Goal: Task Accomplishment & Management: Manage account settings

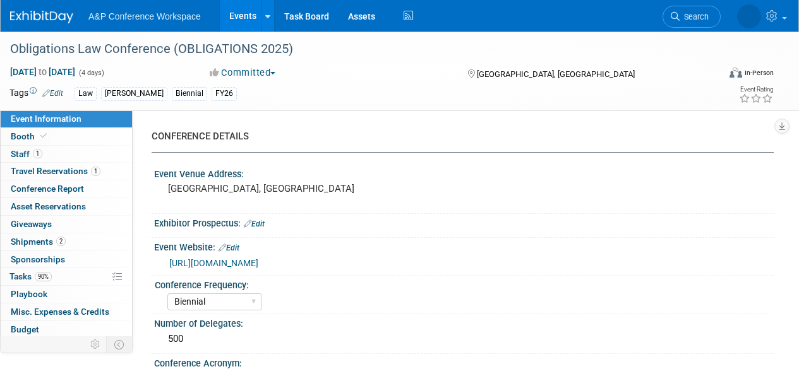
select select "Biennial"
select select "Level 2"
select select "In-Person Booth"
select select "Law"
select select "[PERSON_NAME] Publishing"
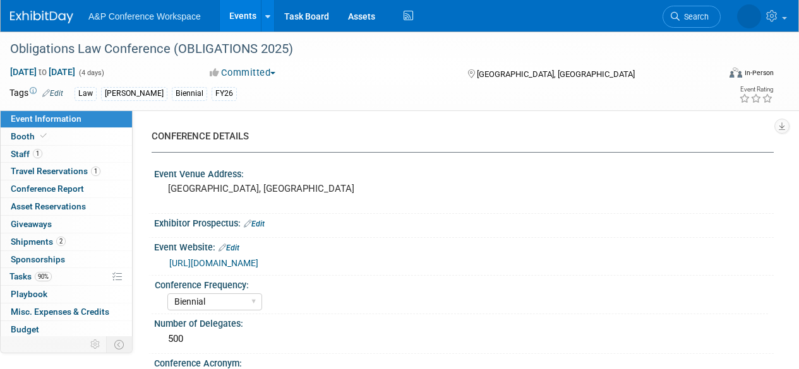
select select "[PERSON_NAME]"
select select "Ros Jubber"
select select "Networking/Commissioning"
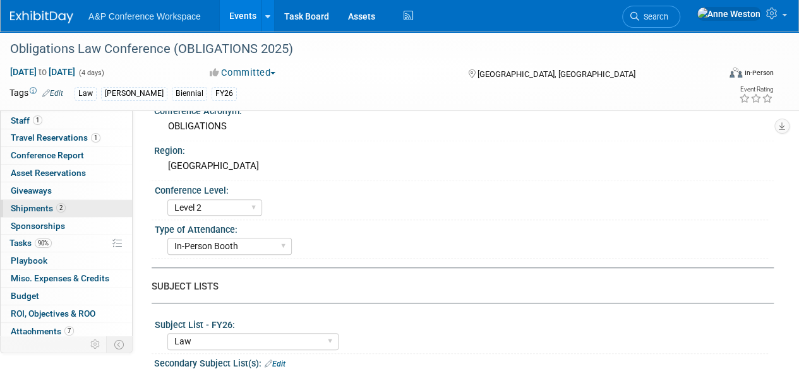
scroll to position [52, 0]
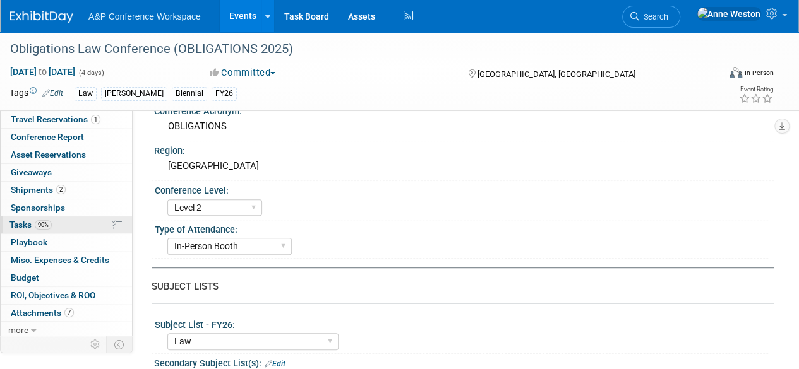
click at [32, 224] on span "Tasks 90%" at bounding box center [30, 225] width 42 height 10
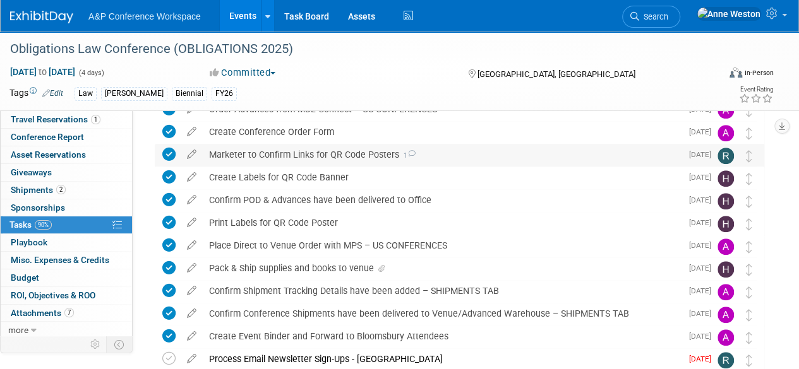
scroll to position [427, 0]
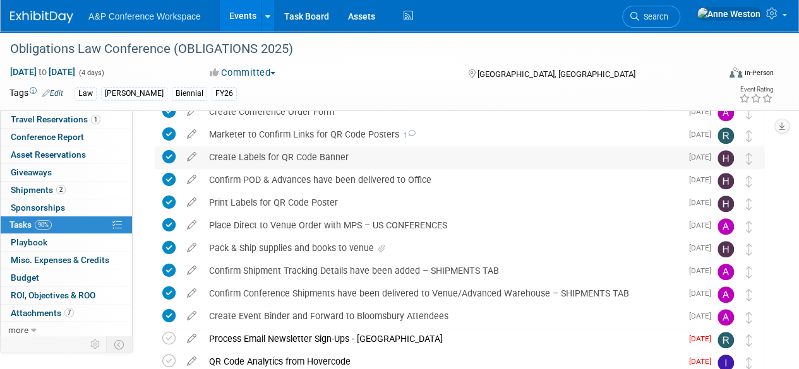
click at [304, 157] on div "Create Labels for QR Code Banner" at bounding box center [442, 156] width 478 height 21
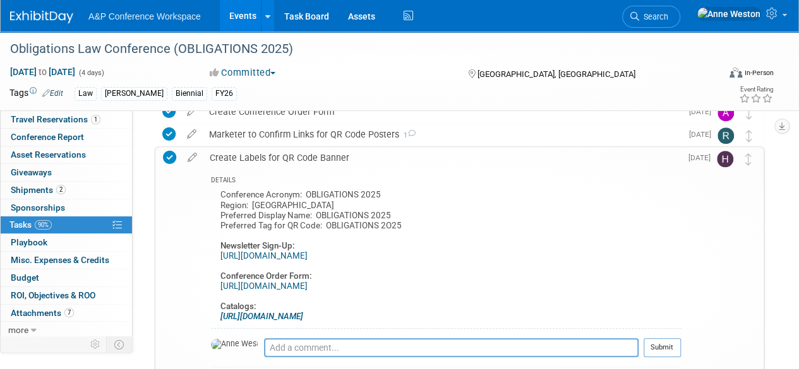
click at [304, 157] on div "Create Labels for QR Code Banner" at bounding box center [441, 157] width 477 height 21
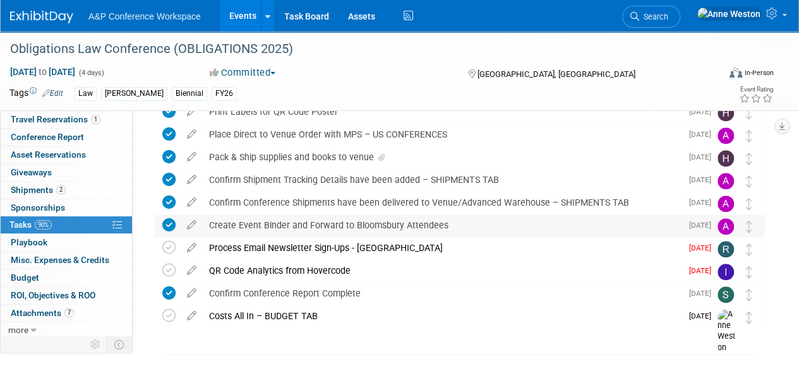
scroll to position [553, 0]
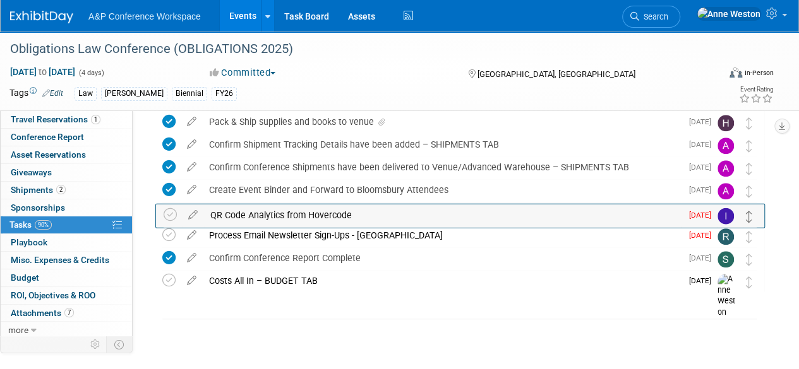
drag, startPoint x: 750, startPoint y: 237, endPoint x: 751, endPoint y: 217, distance: 20.2
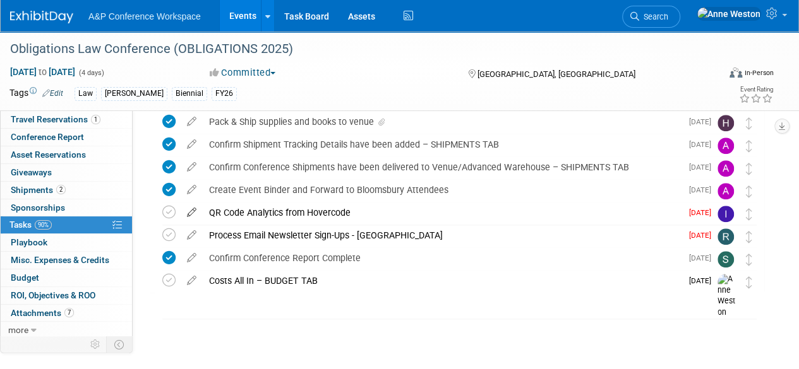
click at [190, 212] on icon at bounding box center [192, 210] width 22 height 16
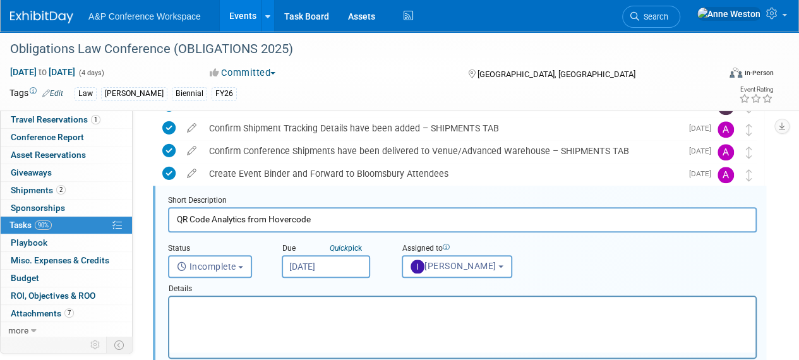
scroll to position [569, 0]
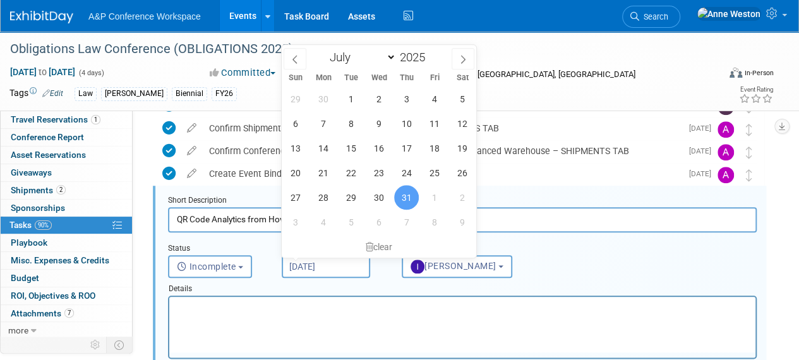
click at [312, 262] on input "Jul 31, 2025" at bounding box center [326, 266] width 88 height 23
click at [467, 55] on icon at bounding box center [462, 59] width 9 height 9
select select "7"
click at [321, 171] on span "18" at bounding box center [323, 172] width 25 height 25
type input "Aug 18, 2025"
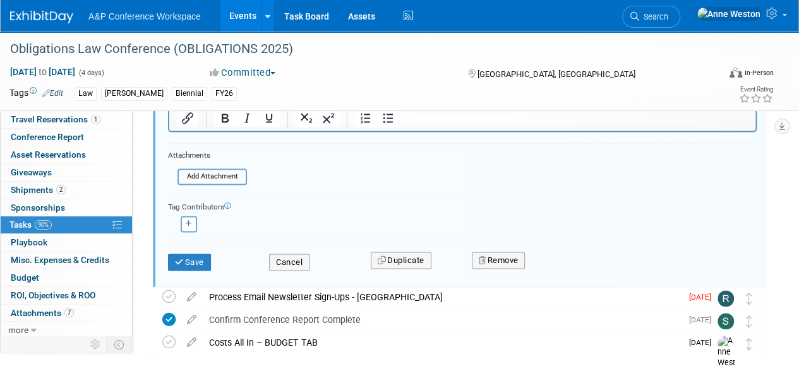
scroll to position [822, 0]
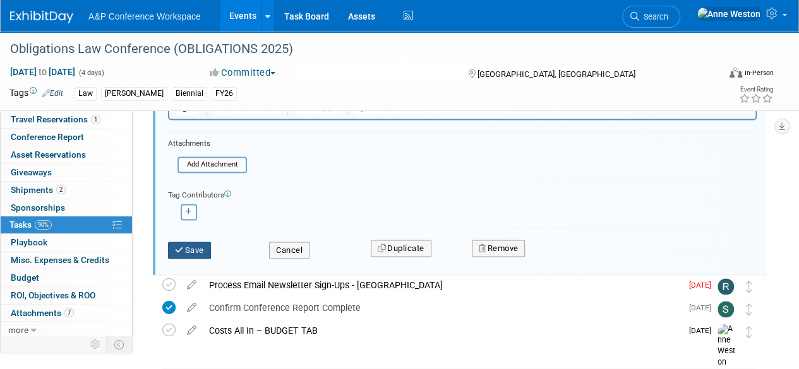
click at [187, 250] on button "Save" at bounding box center [189, 251] width 43 height 18
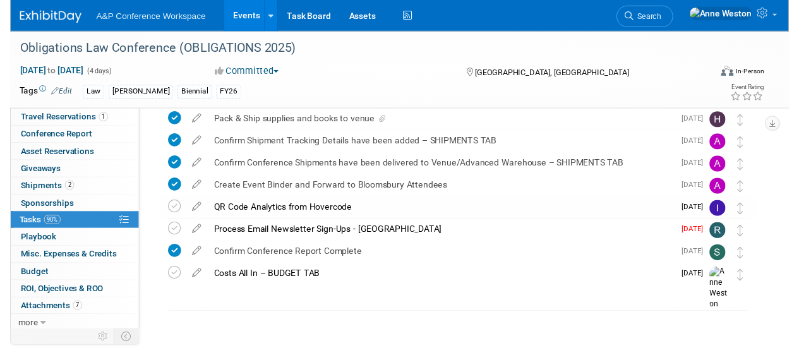
scroll to position [553, 0]
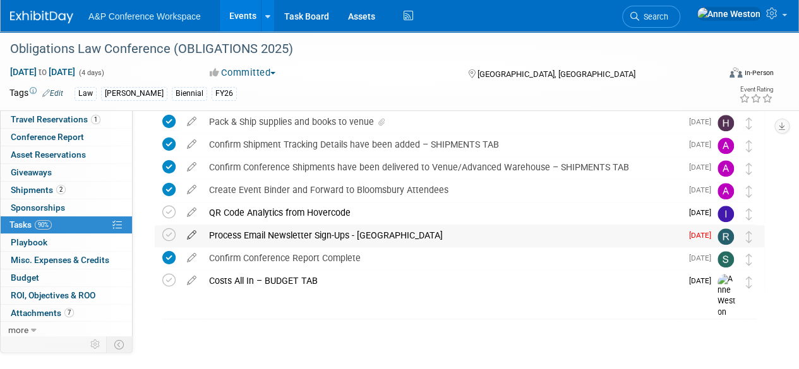
click at [185, 237] on icon at bounding box center [192, 233] width 22 height 16
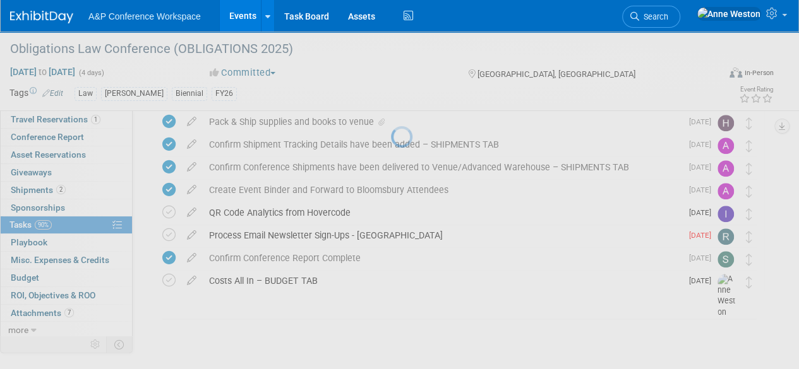
select select "7"
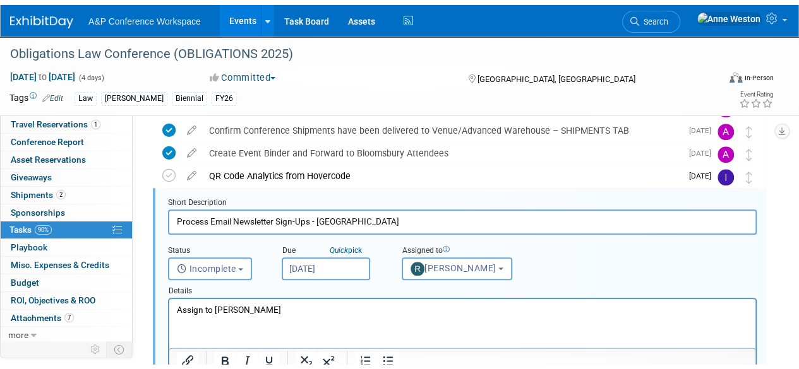
scroll to position [655, 0]
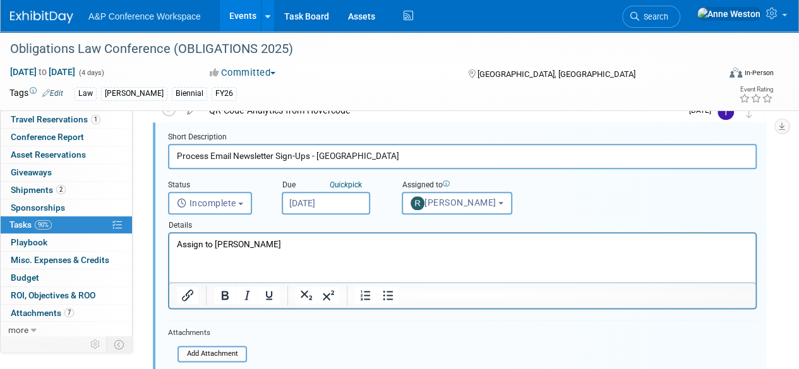
click at [303, 205] on input "Aug 1, 2025" at bounding box center [326, 203] width 88 height 23
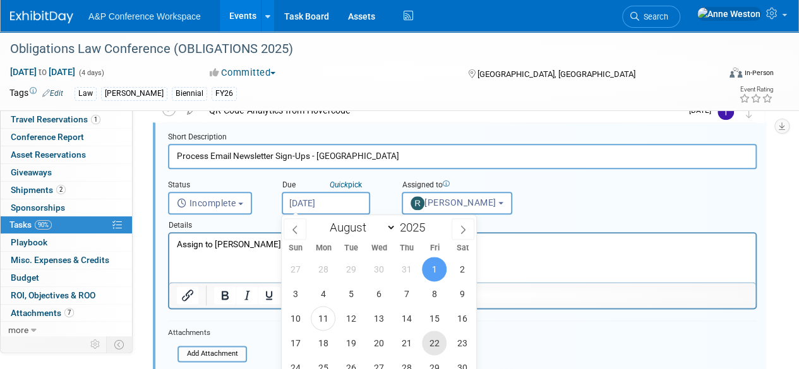
click at [434, 339] on span "22" at bounding box center [434, 343] width 25 height 25
type input "Aug 22, 2025"
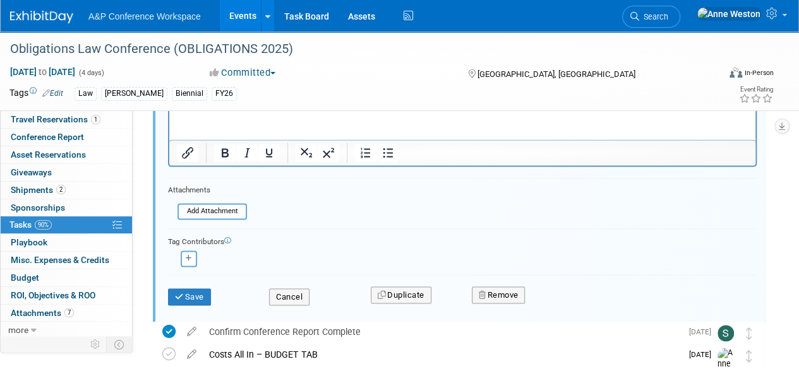
scroll to position [845, 0]
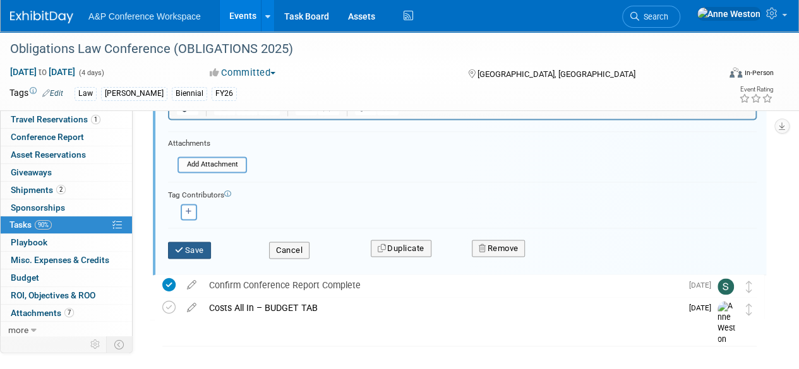
click at [191, 249] on button "Save" at bounding box center [189, 251] width 43 height 18
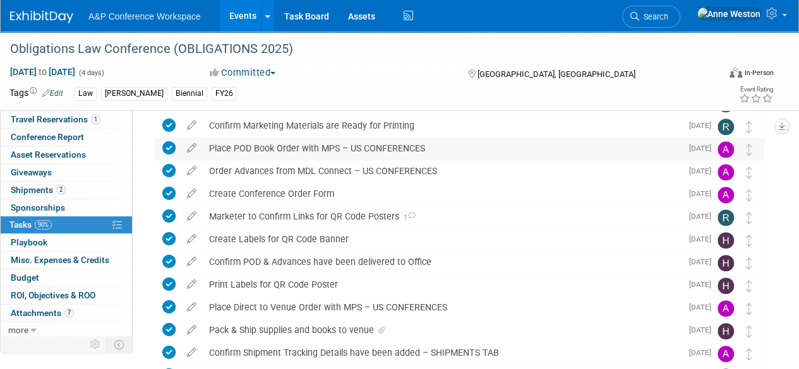
scroll to position [63, 0]
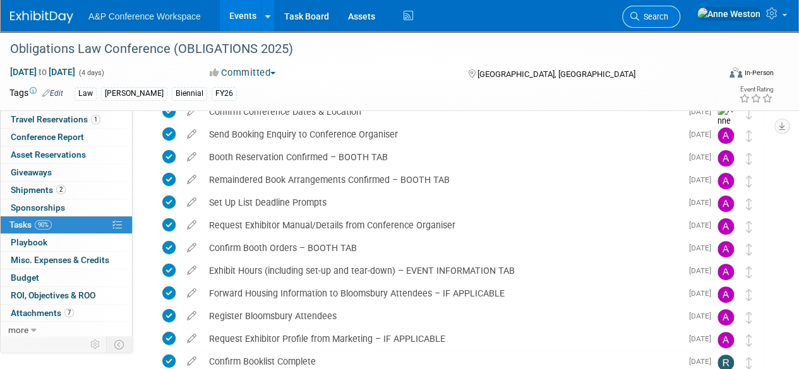
click at [668, 16] on span "Search" at bounding box center [653, 16] width 29 height 9
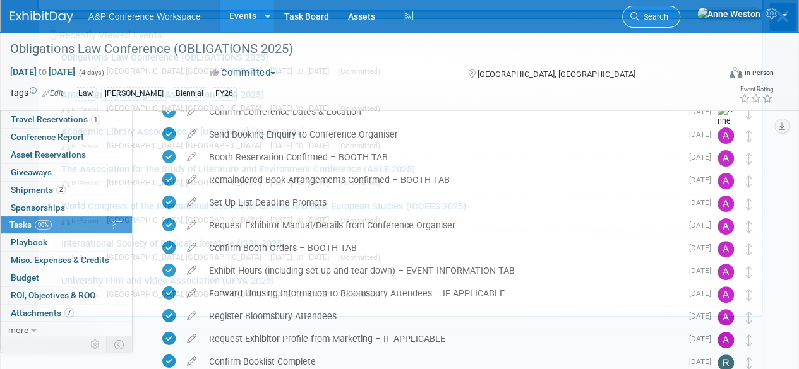
scroll to position [0, 0]
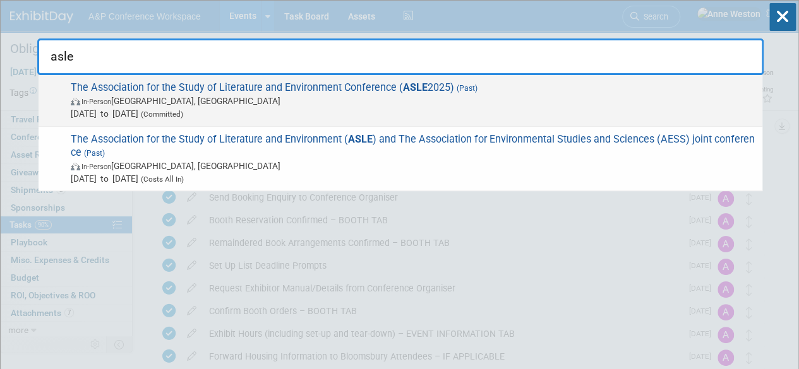
type input "asle"
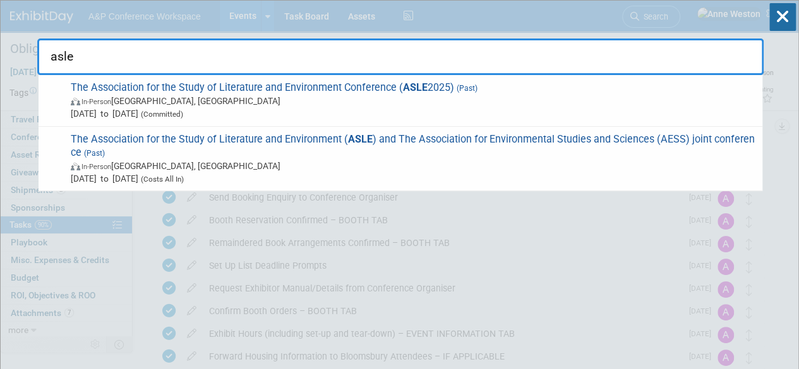
click at [101, 105] on span "In-Person College Park, MD" at bounding box center [413, 101] width 685 height 13
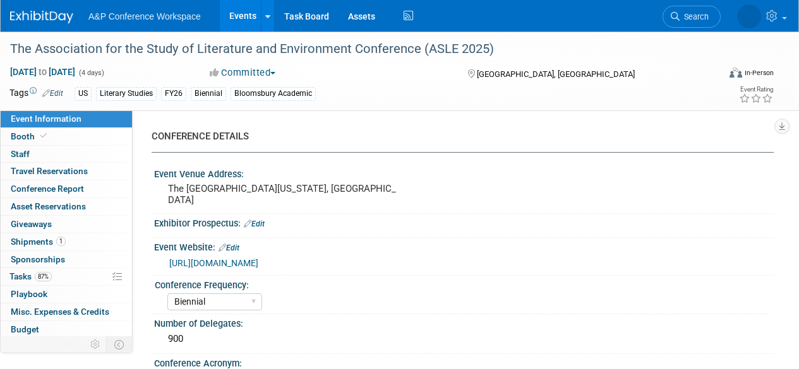
select select "Biennial"
select select "Level 2"
select select "In-Person Booth"
select select "Literary Studies"
select select "Bloomsbury Academic"
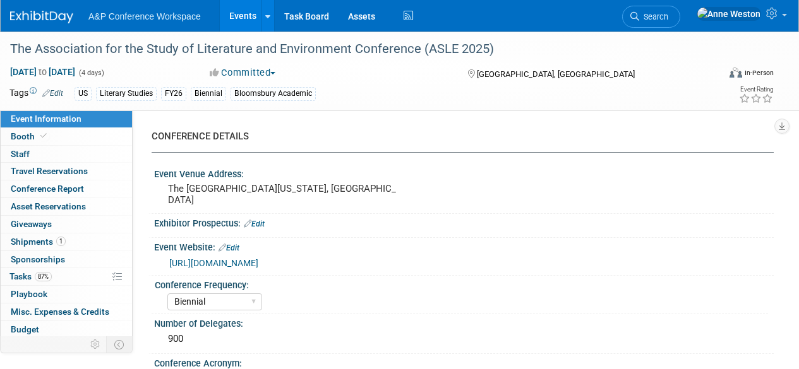
select select "[PERSON_NAME]"
select select "Brand/Subject Presence​"
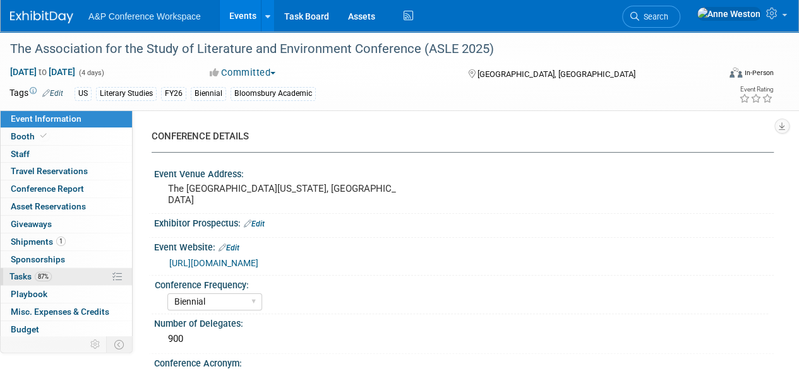
click at [58, 276] on link "87% Tasks 87%" at bounding box center [66, 276] width 131 height 17
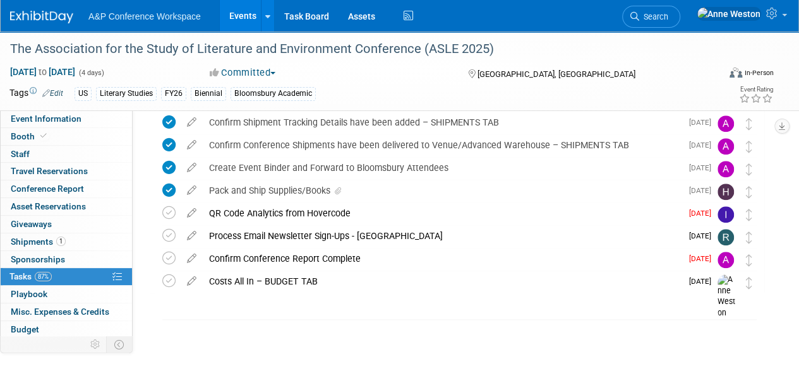
scroll to position [553, 0]
click at [325, 189] on div "Pack and Ship Supplies/Books" at bounding box center [442, 189] width 478 height 21
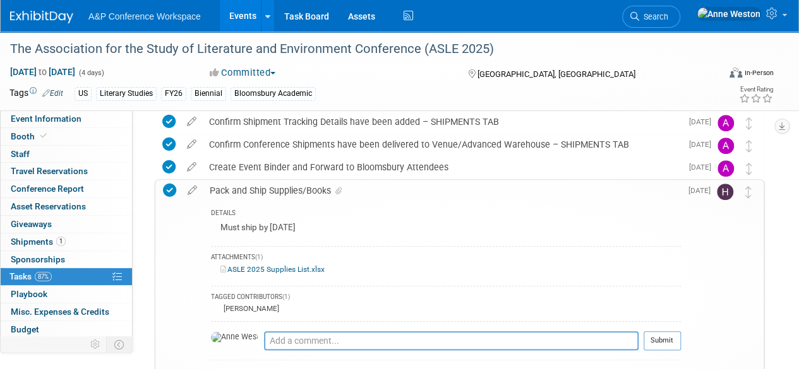
click at [325, 189] on div "Pack and Ship Supplies/Books" at bounding box center [441, 190] width 477 height 21
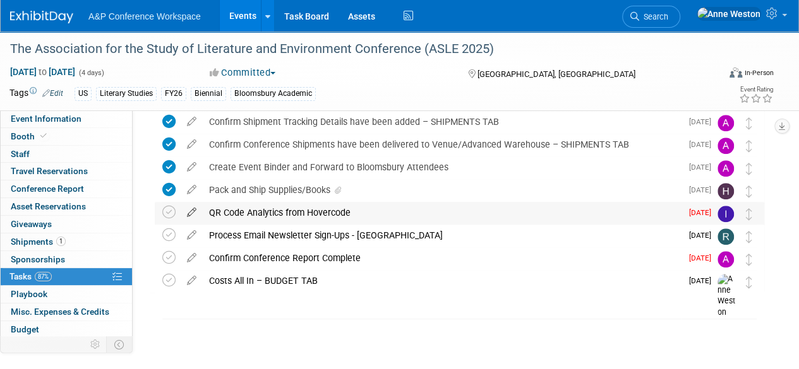
click at [192, 213] on icon at bounding box center [192, 210] width 22 height 16
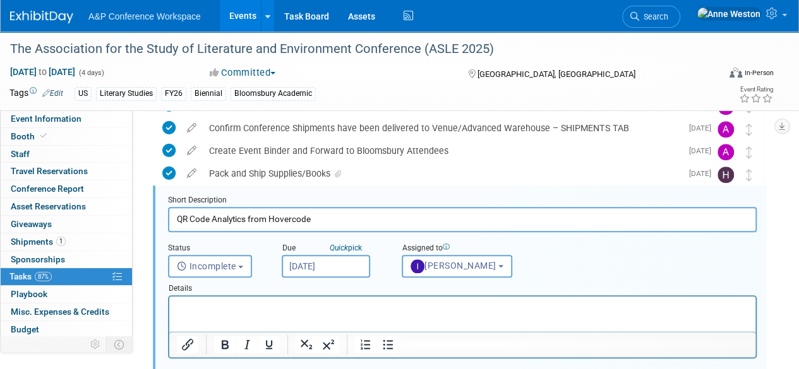
scroll to position [0, 0]
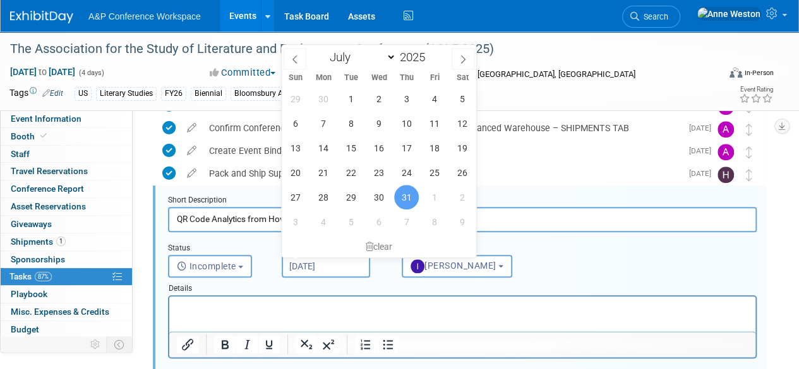
click at [310, 266] on input "Jul 31, 2025" at bounding box center [326, 266] width 88 height 23
click at [461, 59] on icon at bounding box center [462, 59] width 9 height 9
select select "7"
click at [320, 171] on span "18" at bounding box center [323, 172] width 25 height 25
type input "Aug 18, 2025"
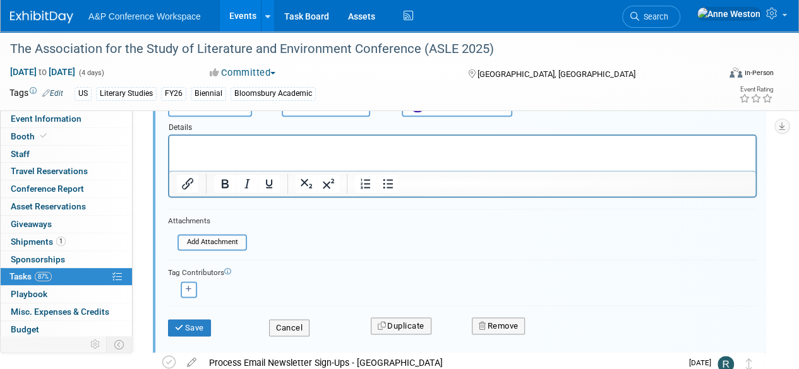
scroll to position [759, 0]
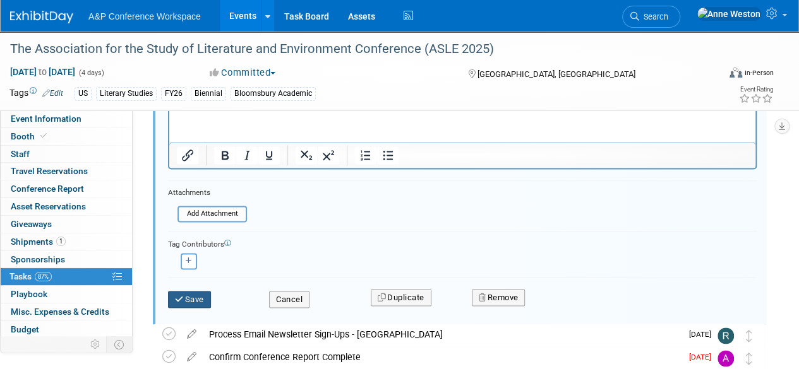
click at [196, 296] on button "Save" at bounding box center [189, 300] width 43 height 18
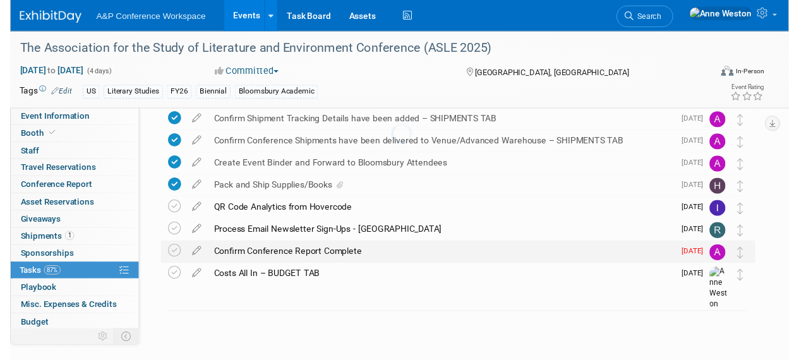
scroll to position [553, 0]
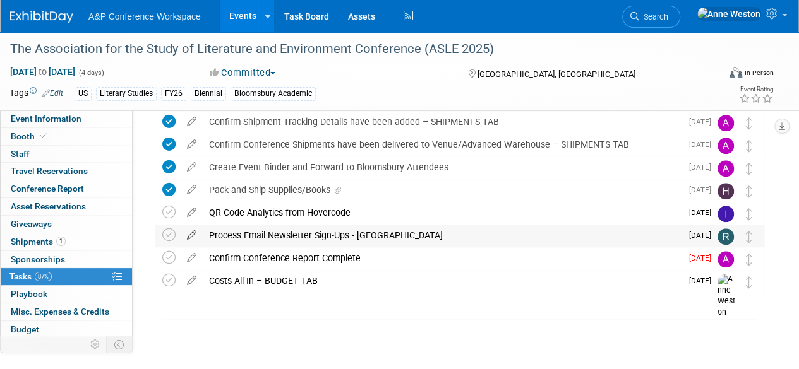
click at [194, 232] on icon at bounding box center [192, 233] width 22 height 16
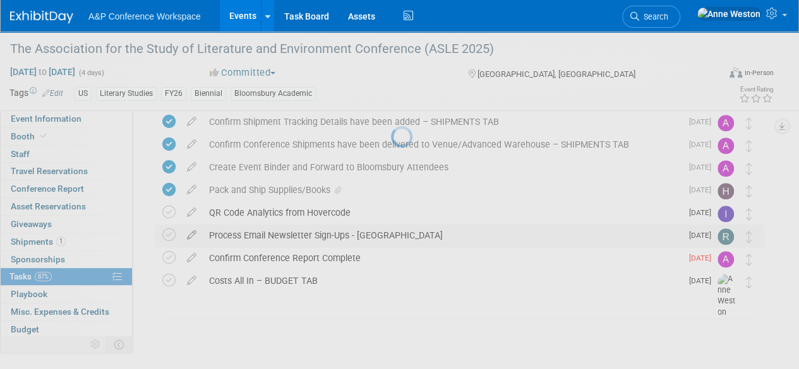
select select "7"
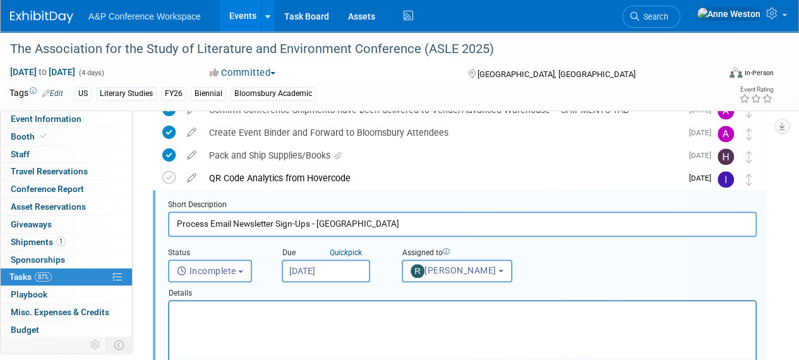
scroll to position [592, 0]
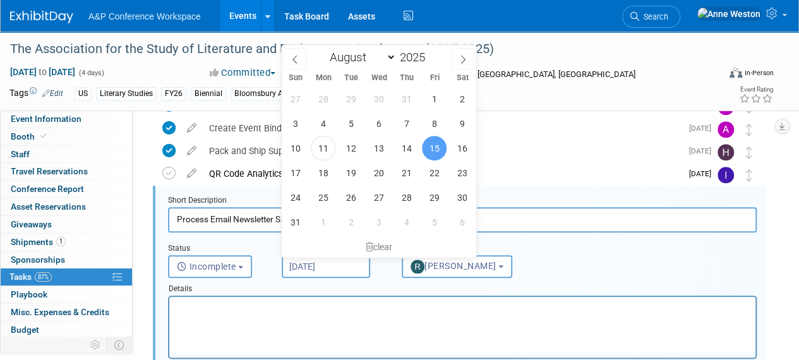
click at [318, 261] on input "Aug 15, 2025" at bounding box center [326, 266] width 88 height 23
click at [430, 193] on span "29" at bounding box center [434, 197] width 25 height 25
type input "Aug 29, 2025"
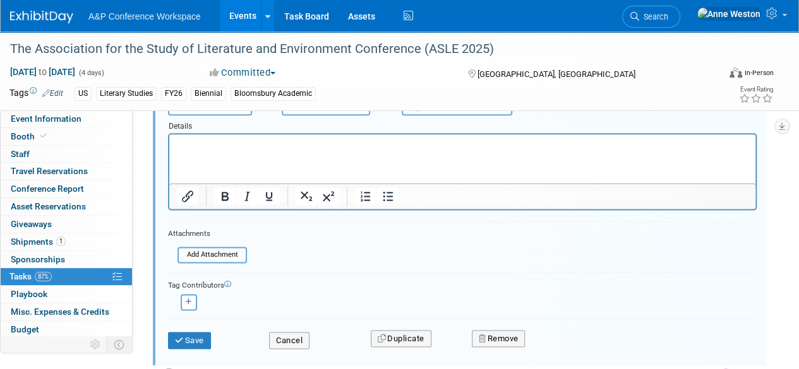
scroll to position [781, 0]
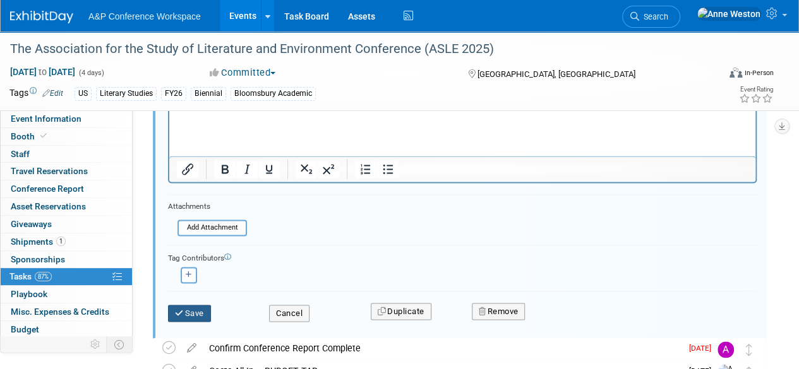
click at [192, 309] on button "Save" at bounding box center [189, 314] width 43 height 18
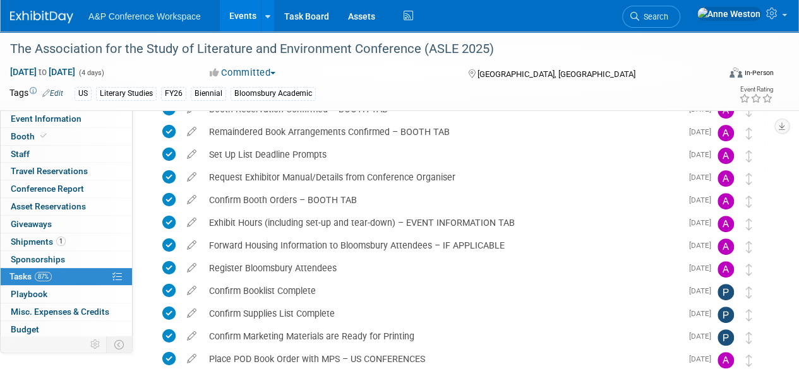
scroll to position [0, 0]
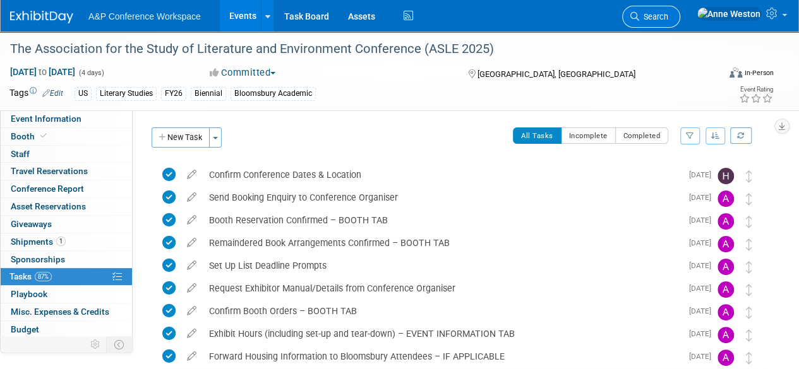
click at [668, 18] on span "Search" at bounding box center [653, 16] width 29 height 9
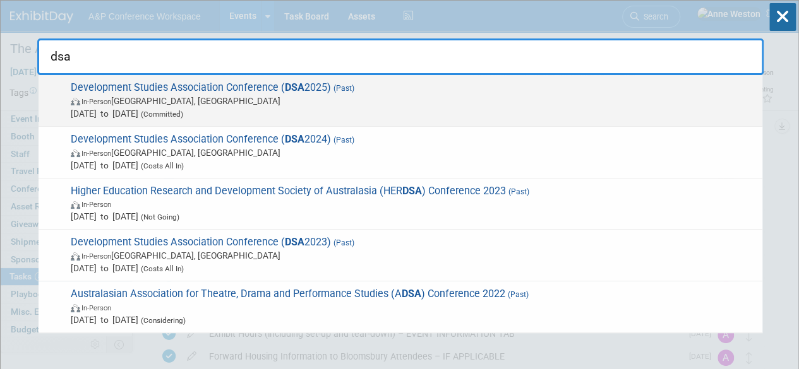
type input "dsa"
click at [126, 103] on span "In-Person Bath, United Kingdom" at bounding box center [413, 101] width 685 height 13
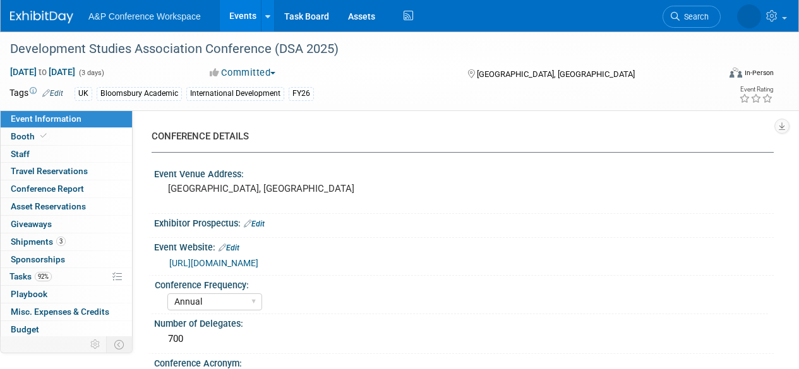
select select "Annual"
select select "Level 2"
select select "In-Person Booth"
select select "International Development"
select select "Bloomsbury Academic"
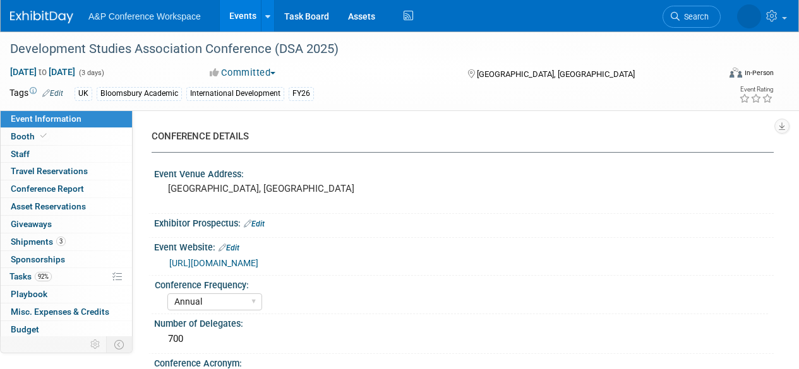
select select "[PERSON_NAME]"
select select "Networking/Commissioning"
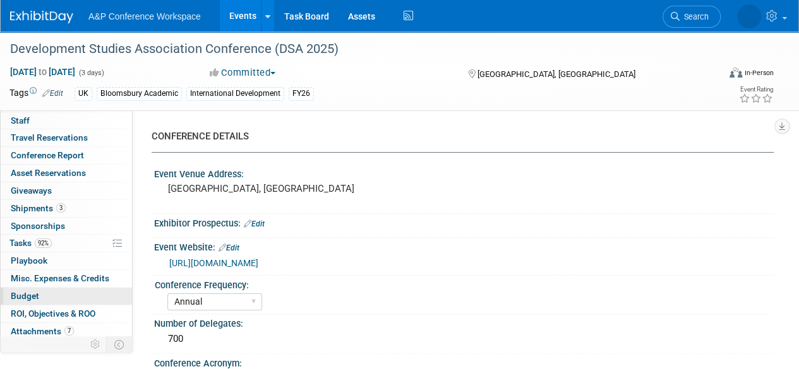
scroll to position [52, 0]
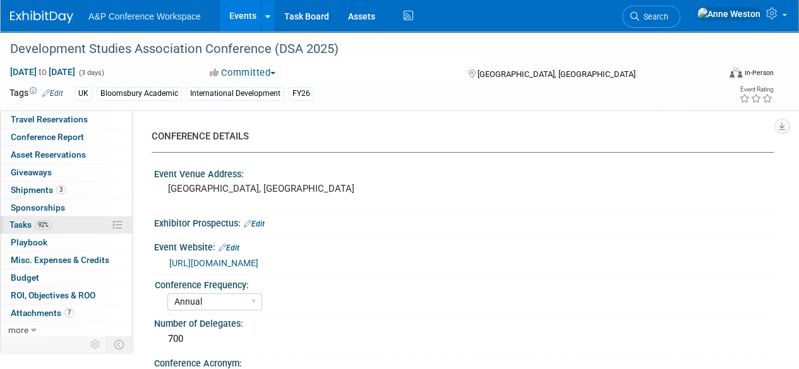
click at [37, 223] on span "92%" at bounding box center [43, 224] width 17 height 9
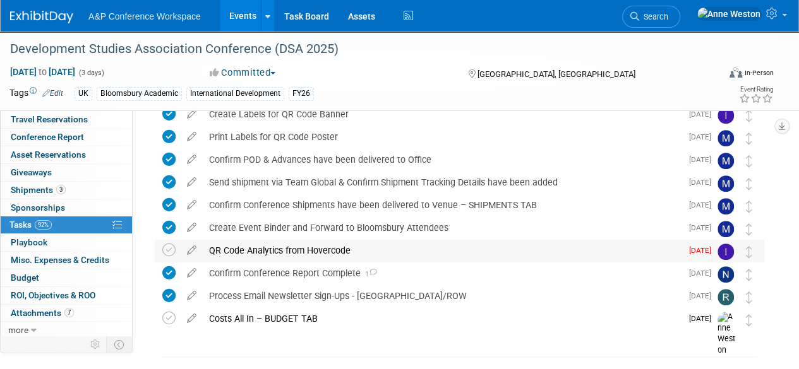
scroll to position [417, 0]
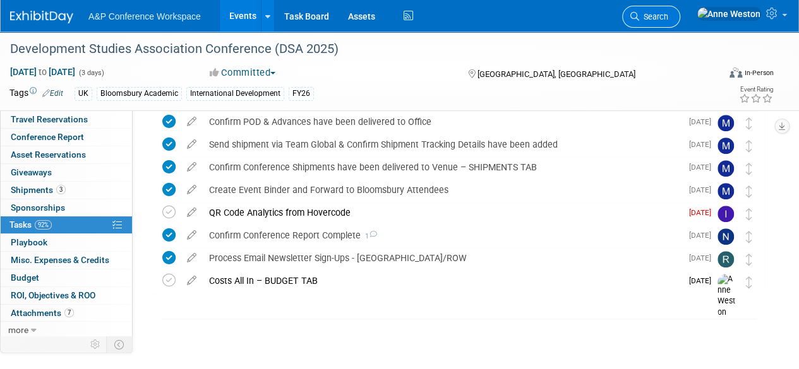
click at [668, 16] on span "Search" at bounding box center [653, 16] width 29 height 9
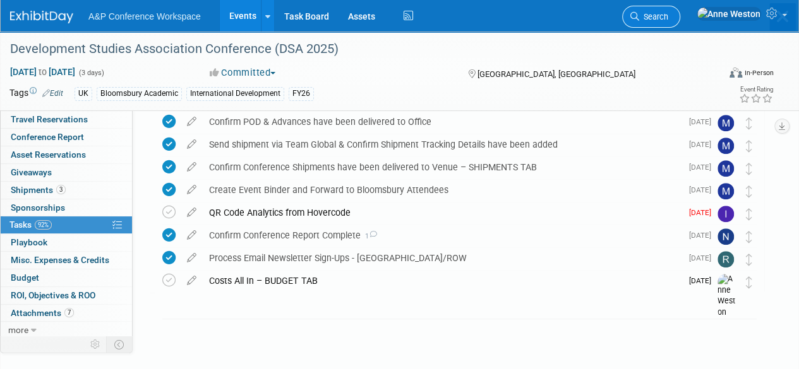
scroll to position [0, 0]
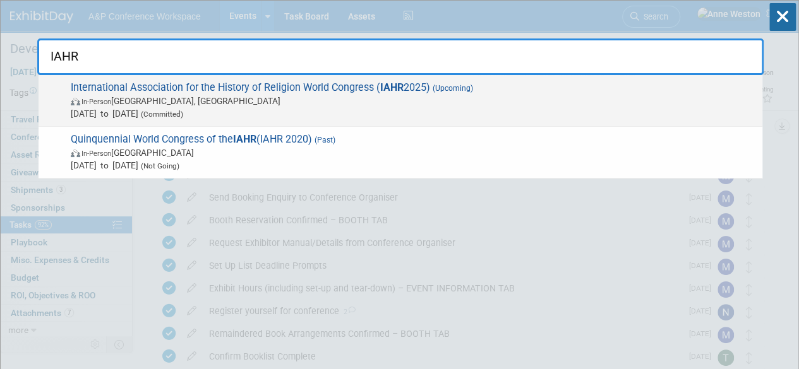
type input "IAHR"
click at [121, 110] on span "Aug 24, 2025 to Aug 30, 2025 (Committed)" at bounding box center [413, 113] width 685 height 13
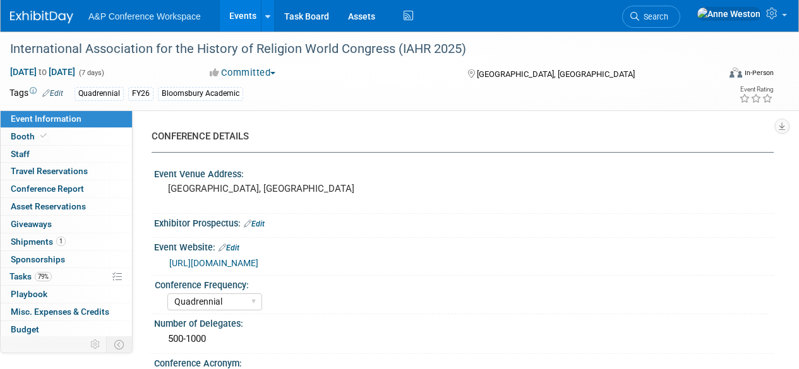
select select "Quadrennial"
select select "Level 2"
select select "In-Person Booth"
select select "Religious Studies"
select select "Bloomsbury Academic"
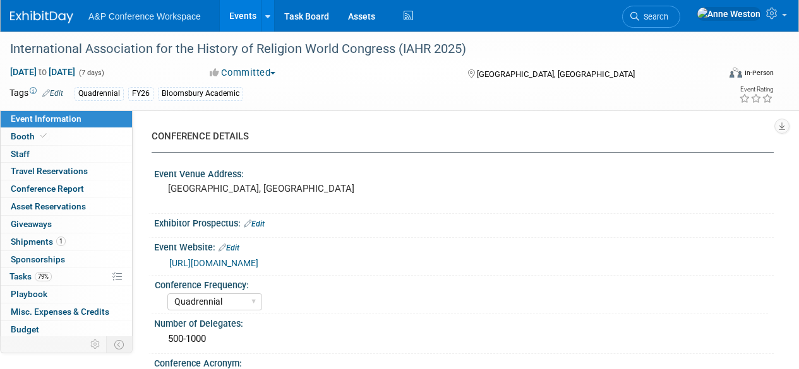
select select "[PERSON_NAME]"
select select "Networking/Commissioning"
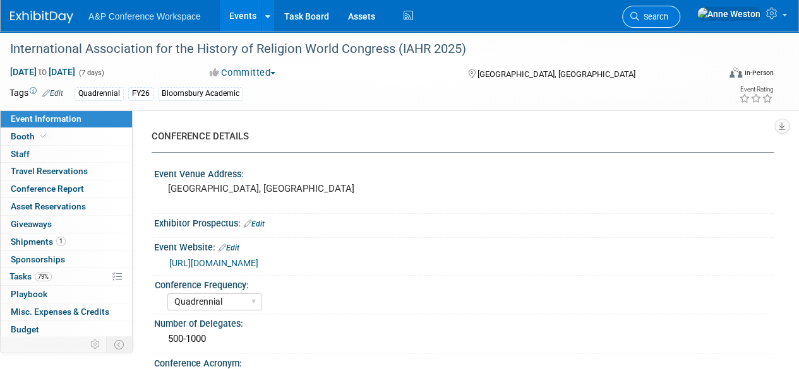
click at [668, 13] on span "Search" at bounding box center [653, 16] width 29 height 9
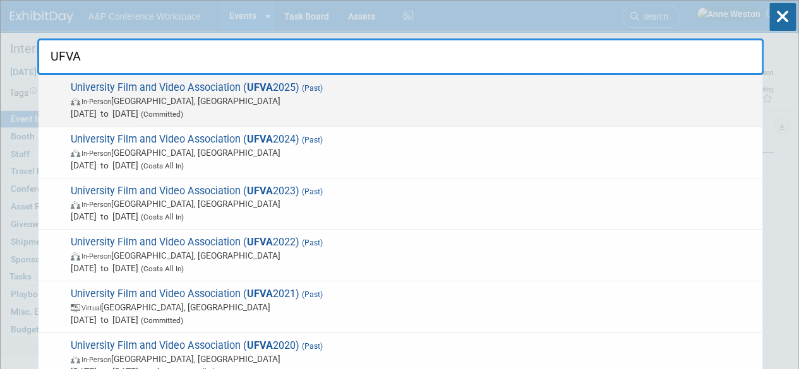
type input "UFVA"
click at [102, 90] on span "University Film and Video Association ( UFVA 2025) (Past) In-Person Prairie Vie…" at bounding box center [411, 100] width 689 height 39
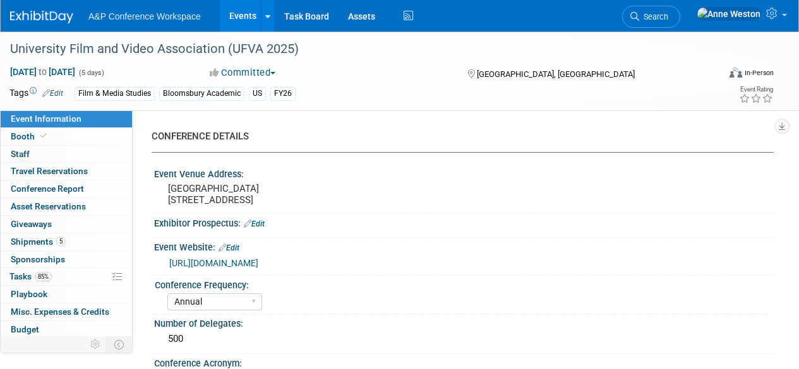
select select "Annual"
select select "Level 2"
select select "In-Person Booth"
select select "Film & Media Studies"
select select "Bloomsbury Academic"
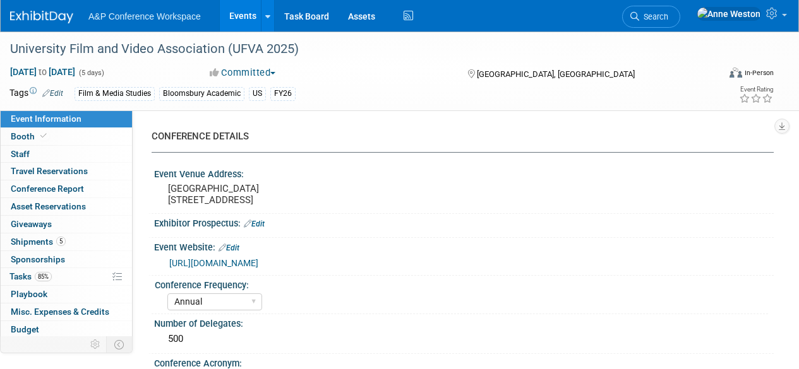
select select "[PERSON_NAME]"
select select "Brand/Subject Presence​"
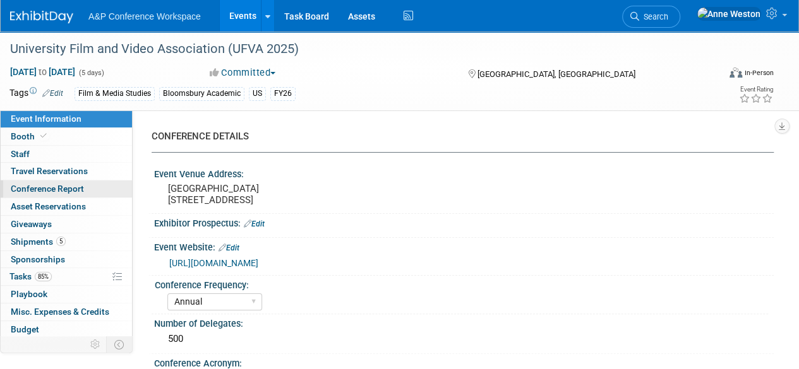
click at [62, 184] on span "Conference Report" at bounding box center [47, 189] width 73 height 10
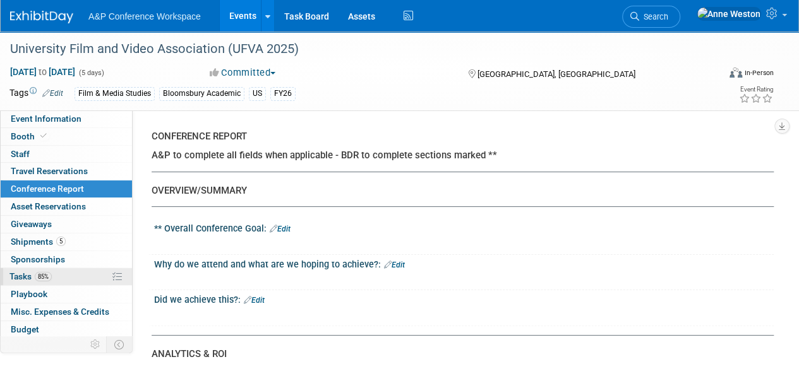
click at [80, 271] on link "85% Tasks 85%" at bounding box center [66, 276] width 131 height 17
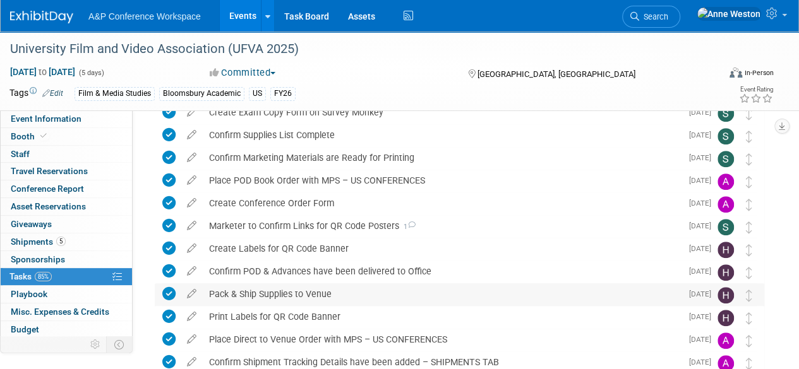
scroll to position [644, 0]
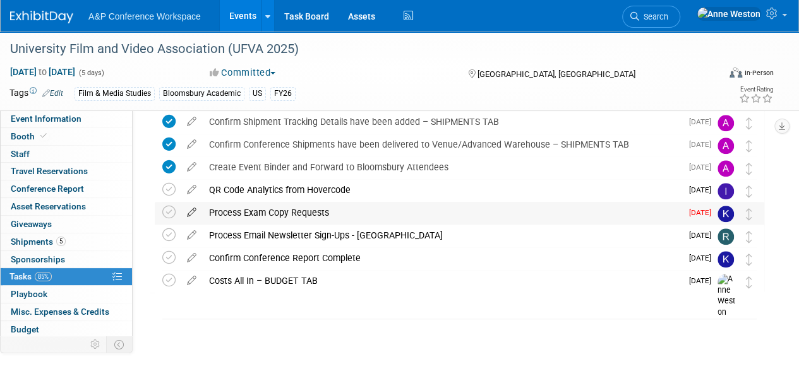
click at [193, 211] on icon at bounding box center [192, 210] width 22 height 16
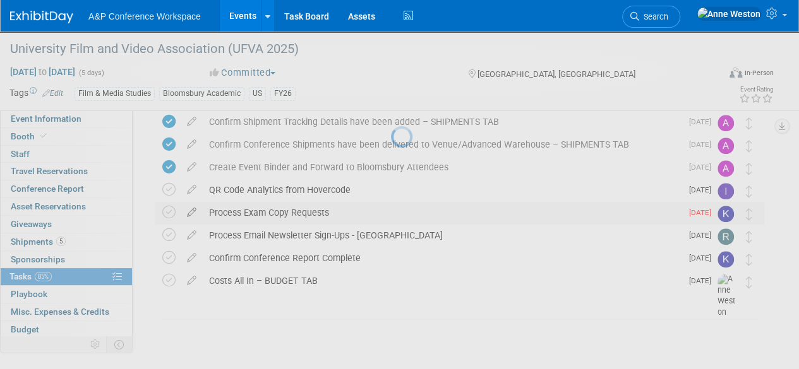
select select "7"
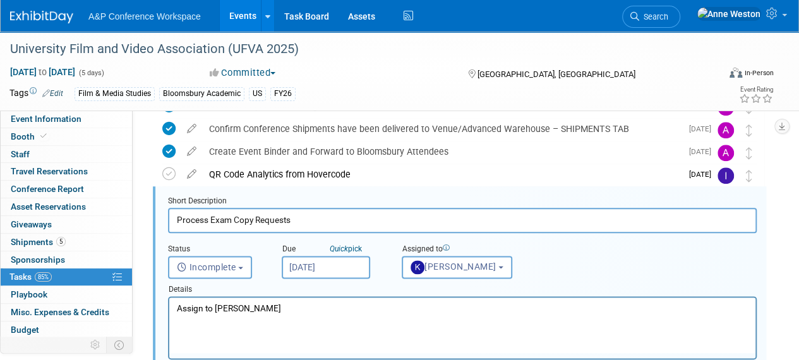
scroll to position [660, 0]
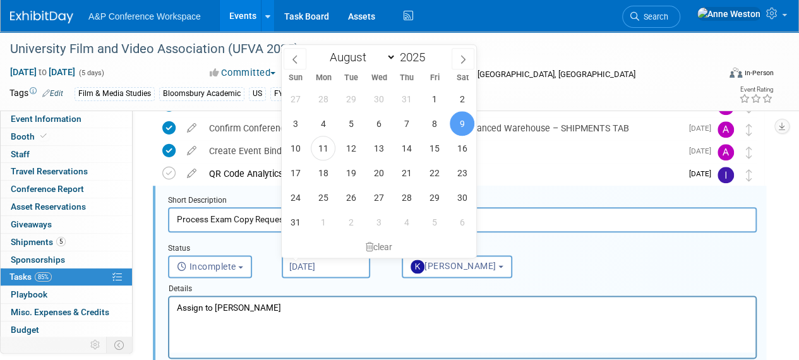
click at [302, 263] on input "Aug 9, 2025" at bounding box center [326, 266] width 88 height 23
click at [435, 193] on span "29" at bounding box center [434, 197] width 25 height 25
type input "Aug 29, 2025"
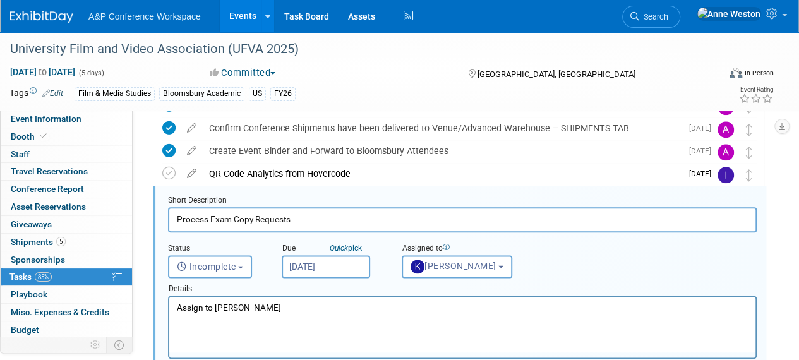
click at [578, 257] on div "Status <i class="far fa-clock" style="padding: 6px 4px 6px 1px;"></i> Incomplet…" at bounding box center [461, 254] width 607 height 45
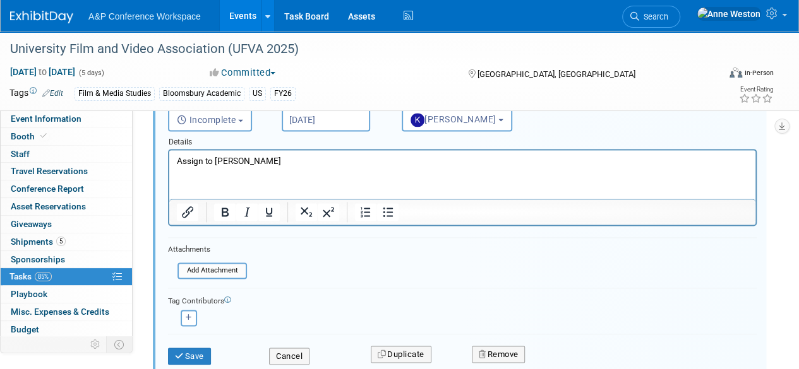
scroll to position [850, 0]
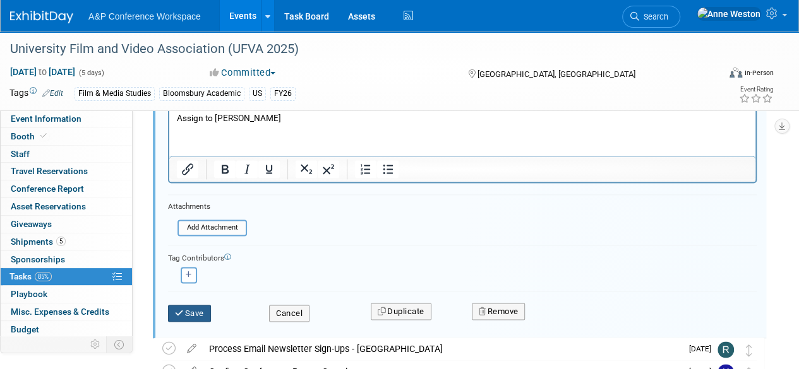
click at [191, 306] on button "Save" at bounding box center [189, 314] width 43 height 18
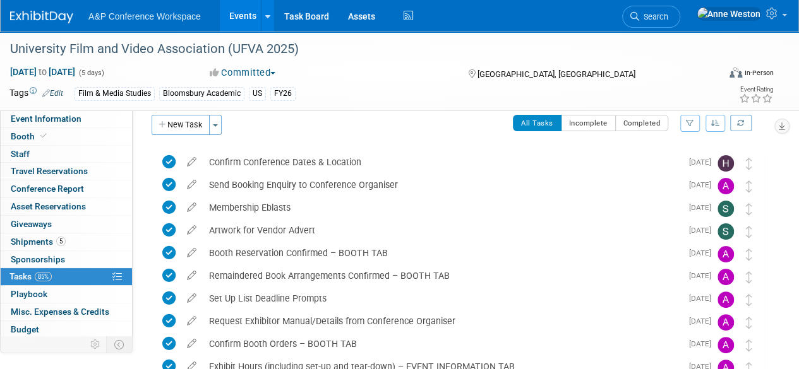
scroll to position [0, 0]
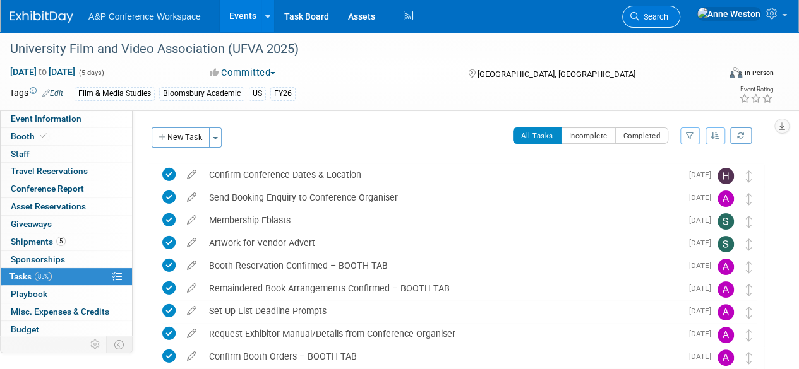
click at [668, 16] on span "Search" at bounding box center [653, 16] width 29 height 9
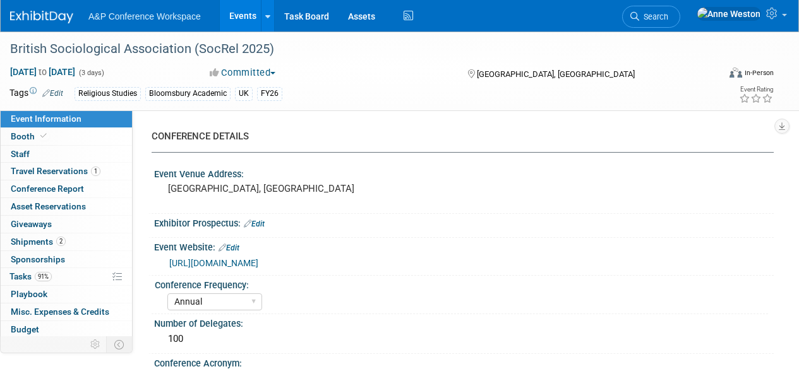
select select "Annual"
select select "Level 2"
select select "In-Person Booth"
select select "Religious Studies"
select select "Bloomsbury Academic"
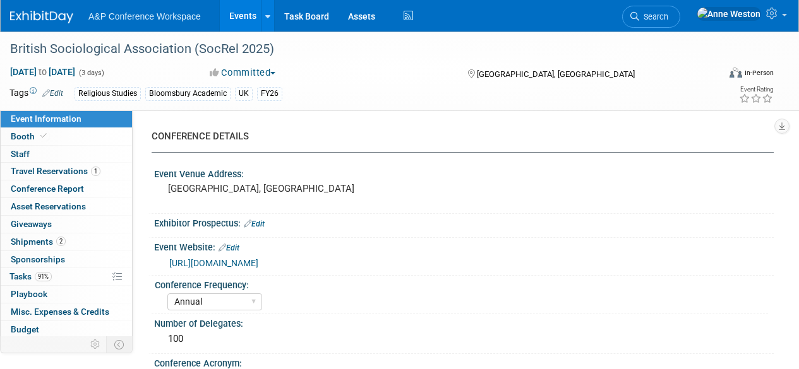
select select "[PERSON_NAME]"
select select "Networking/Commissioning"
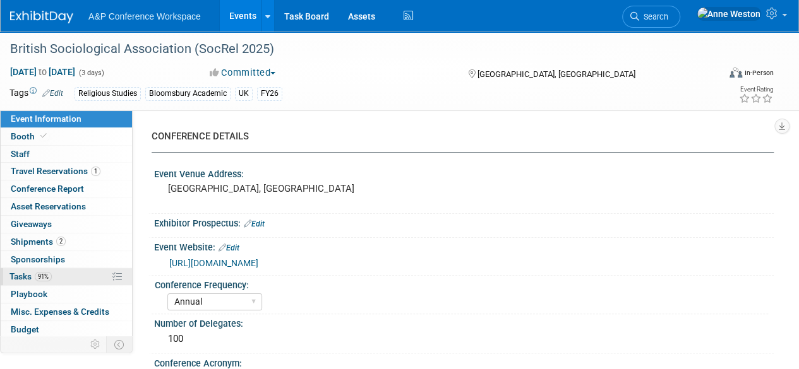
click at [43, 275] on span "91%" at bounding box center [43, 276] width 17 height 9
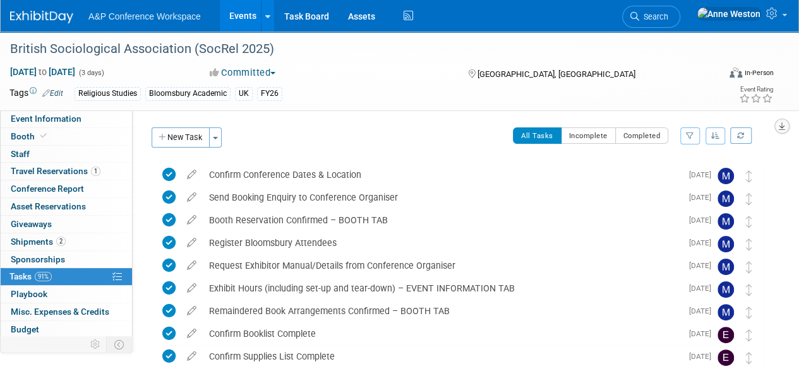
click at [778, 123] on icon "button" at bounding box center [781, 126] width 6 height 8
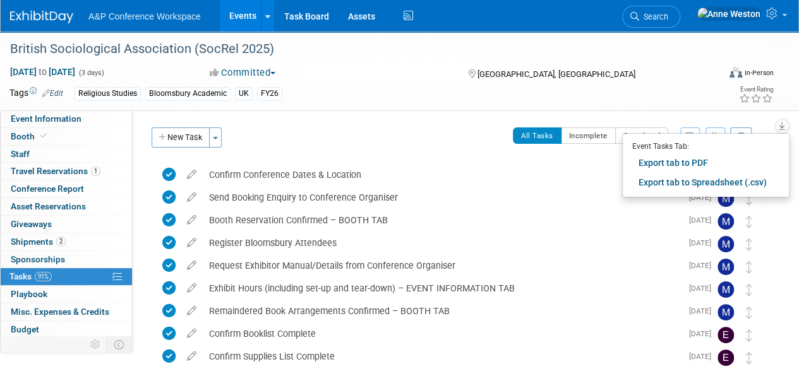
click at [681, 105] on div "British Sociological Association (SocRel 2025) Jul 14, 2025 to Jul 16, 2025 (3 …" at bounding box center [399, 71] width 799 height 79
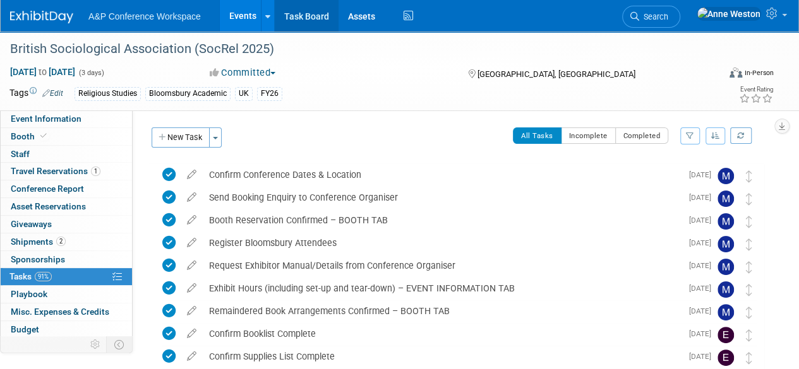
click at [312, 13] on link "Task Board" at bounding box center [307, 16] width 64 height 32
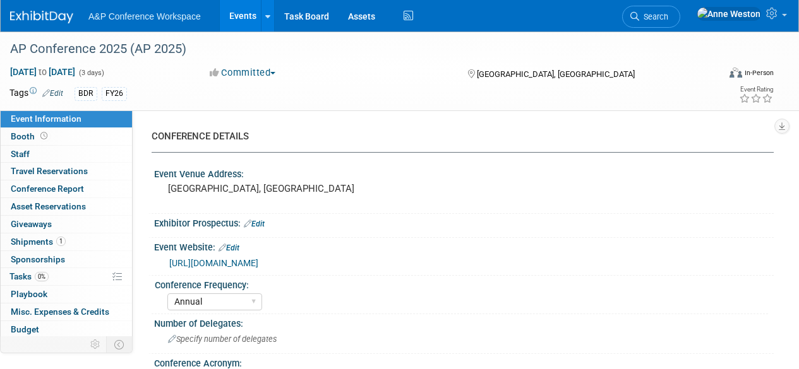
select select "Annual"
select select "Level 3"
select select "Presentation Slot"
select select "Schools"
select select "Bloomsbury Digital Resources"
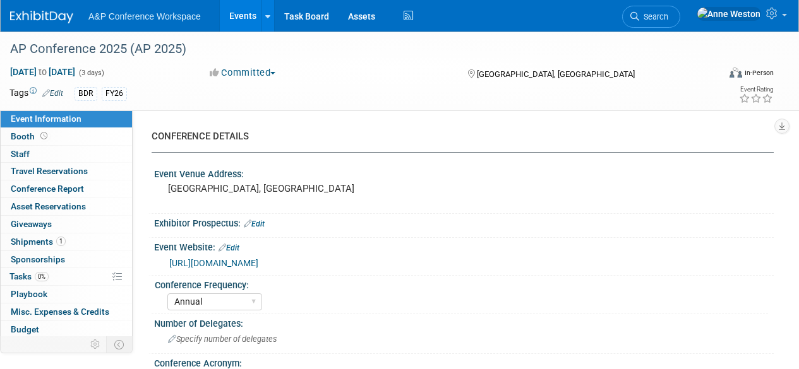
select select "[PERSON_NAME]"
select select "BDR Product Awareness and Trial Generation​"
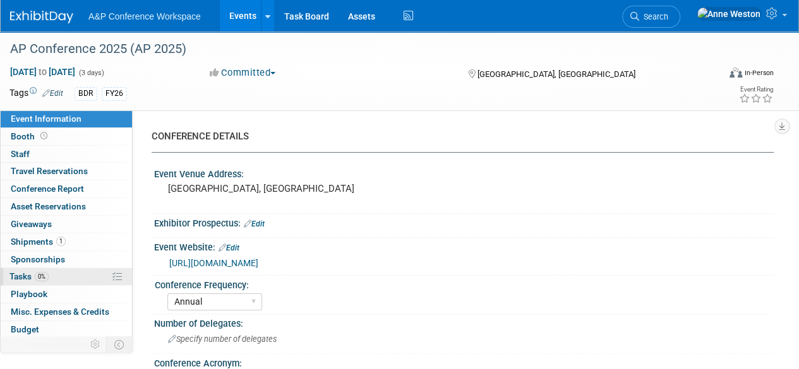
click at [66, 282] on link "0% Tasks 0%" at bounding box center [66, 276] width 131 height 17
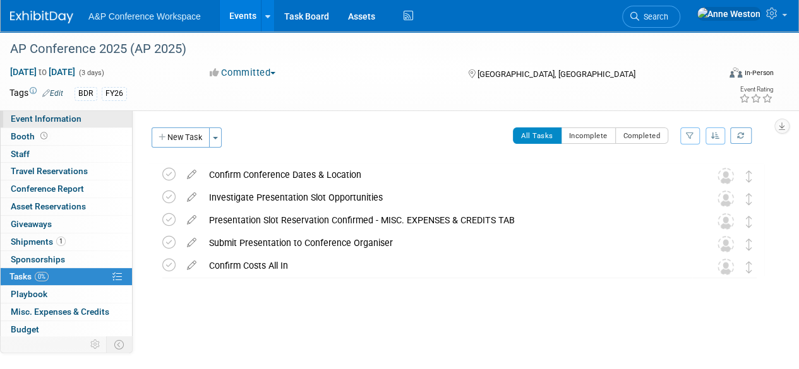
click at [66, 117] on span "Event Information" at bounding box center [46, 119] width 71 height 10
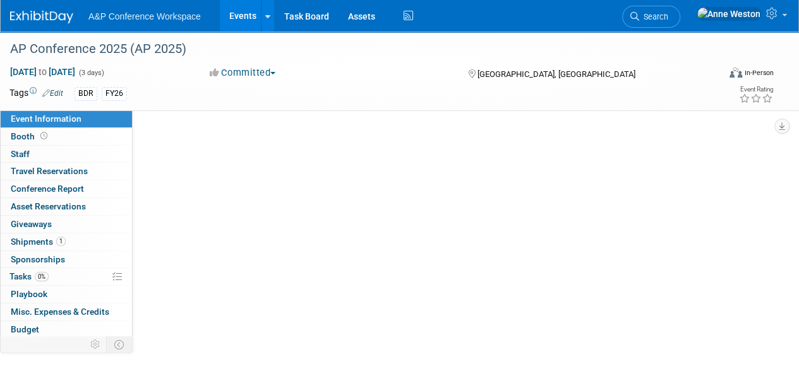
select select "Annual"
select select "Level 3"
select select "Presentation Slot"
select select "Schools"
select select "Bloomsbury Digital Resources"
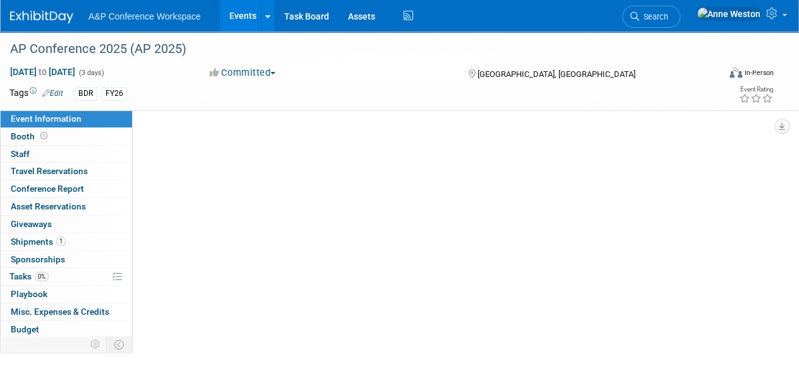
select select "[PERSON_NAME]"
select select "BDR Product Awareness and Trial Generation​"
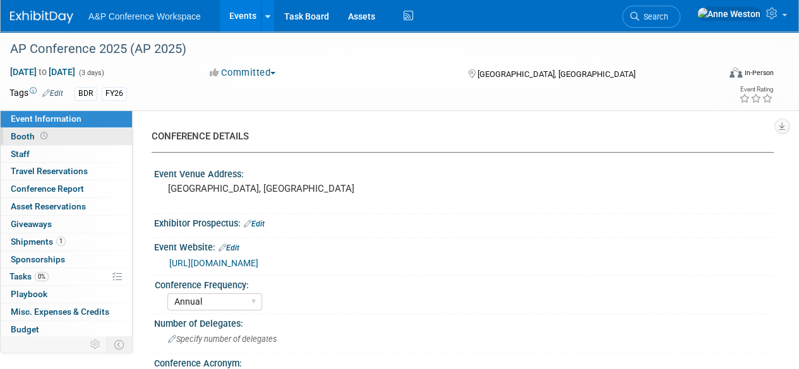
click at [82, 128] on link "Booth" at bounding box center [66, 136] width 131 height 17
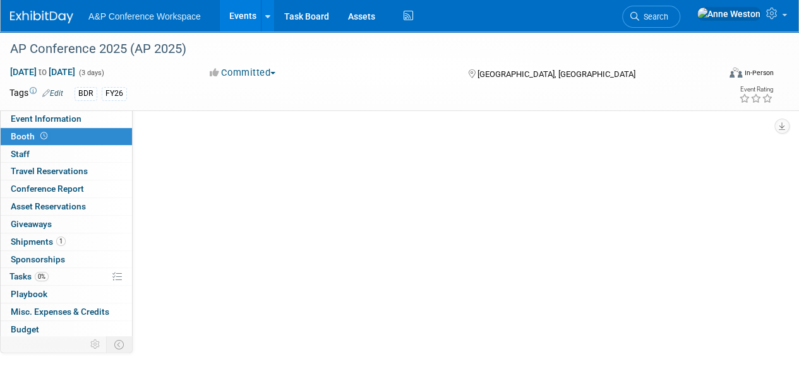
select select "CLDC - Digital/BDR"
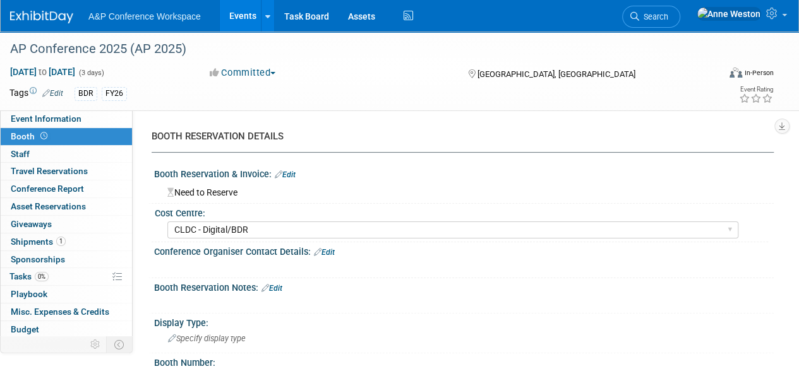
click at [292, 171] on link "Edit" at bounding box center [285, 174] width 21 height 9
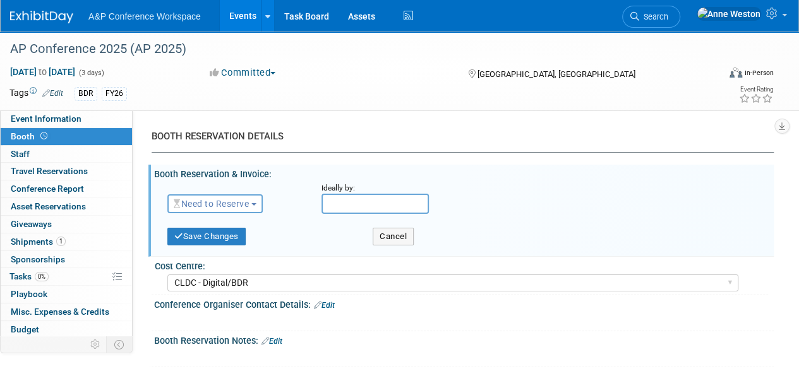
drag, startPoint x: 240, startPoint y: 203, endPoint x: 251, endPoint y: 209, distance: 12.4
click at [240, 207] on span "Need to Reserve" at bounding box center [211, 204] width 75 height 10
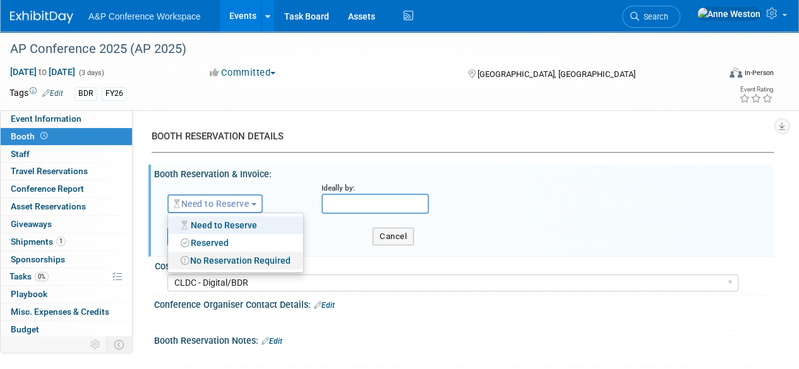
click at [229, 263] on link "No Reservation Required" at bounding box center [235, 261] width 135 height 18
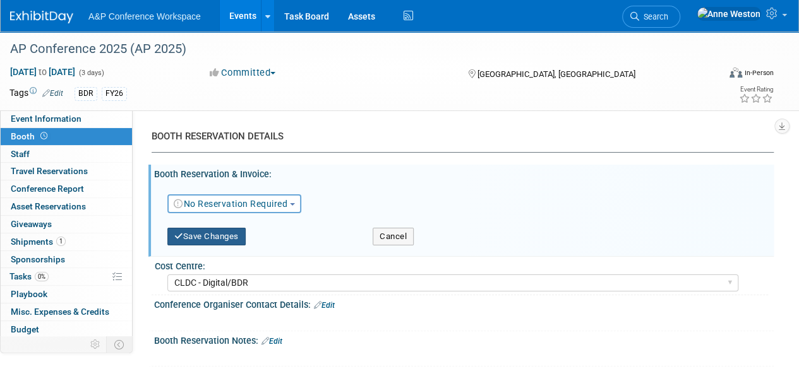
click at [213, 240] on button "Save Changes" at bounding box center [206, 237] width 78 height 18
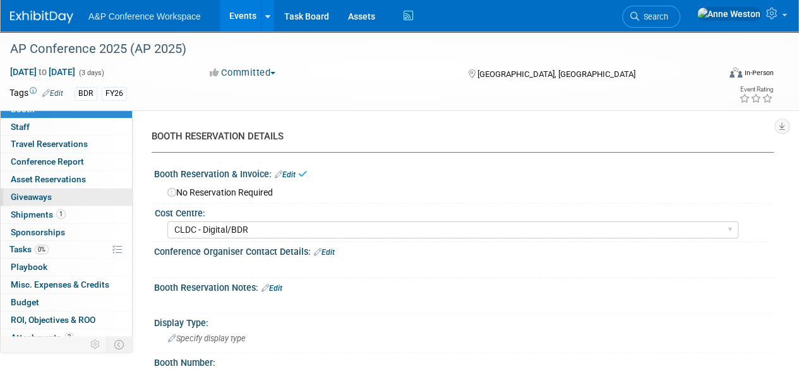
scroll to position [52, 0]
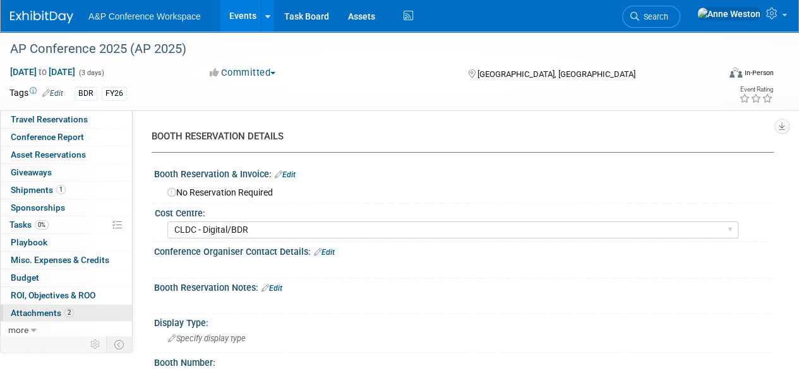
click at [53, 311] on span "Attachments 2" at bounding box center [42, 313] width 63 height 10
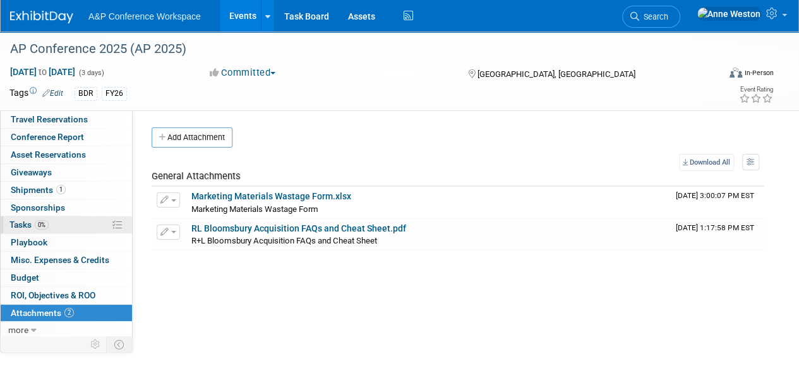
click at [63, 228] on link "0% Tasks 0%" at bounding box center [66, 225] width 131 height 17
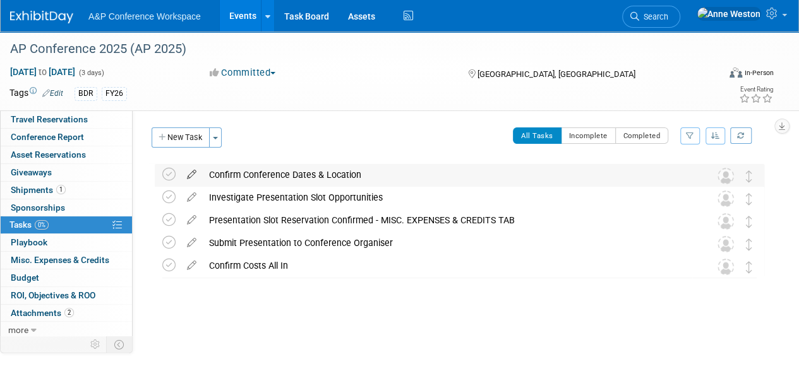
click at [190, 164] on icon at bounding box center [192, 172] width 22 height 16
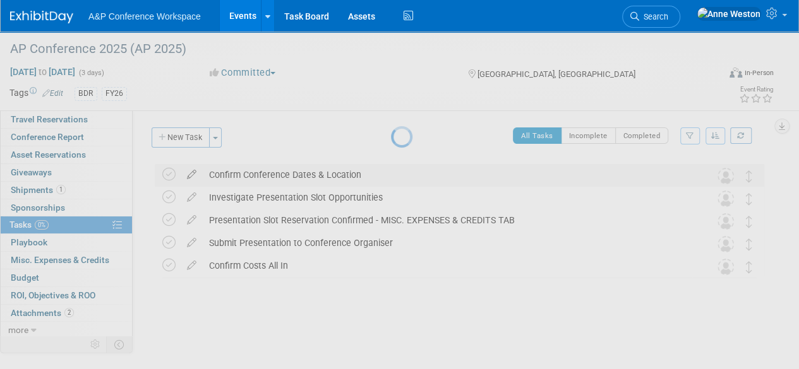
select select "7"
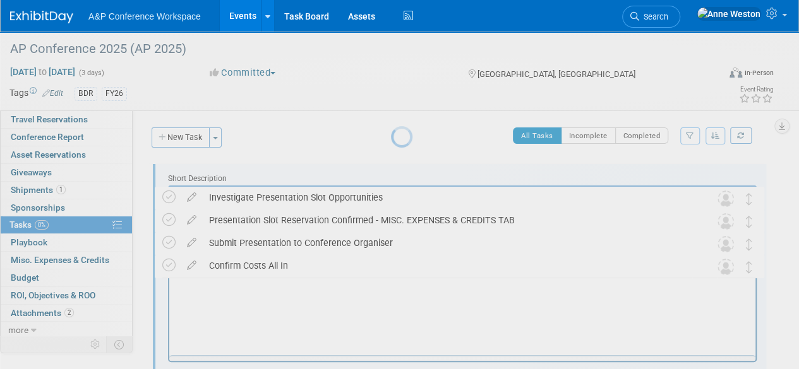
scroll to position [0, 0]
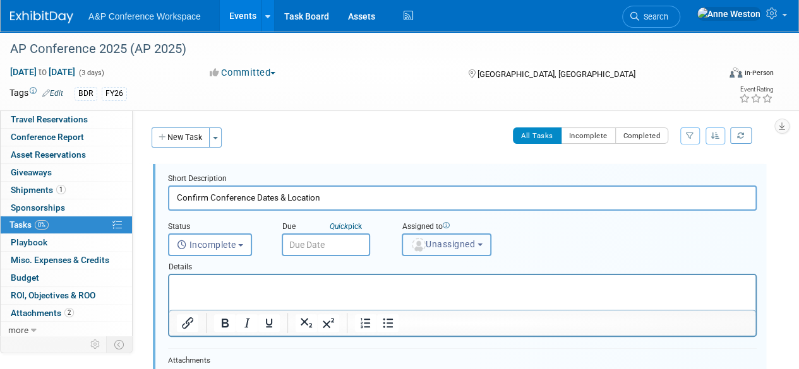
click at [456, 246] on span "Unassigned" at bounding box center [442, 244] width 64 height 10
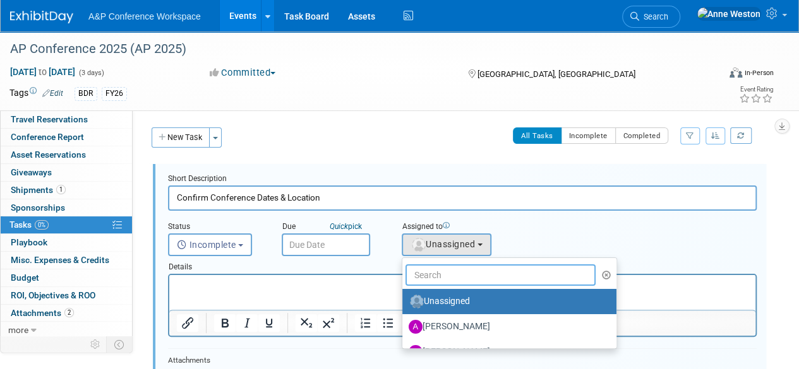
click at [461, 280] on input "text" at bounding box center [500, 274] width 190 height 21
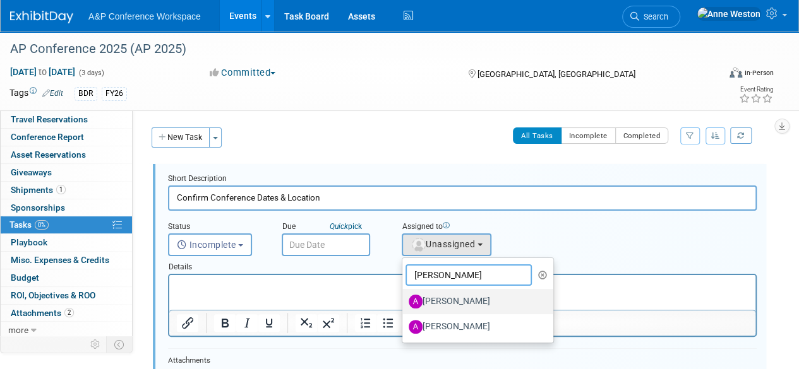
type input "Amanda"
click at [469, 301] on label "[PERSON_NAME]" at bounding box center [474, 302] width 132 height 20
click at [404, 301] on input "[PERSON_NAME]" at bounding box center [400, 300] width 8 height 8
select select "3fc68575-f872-4db6-8d2a-11755123f12c"
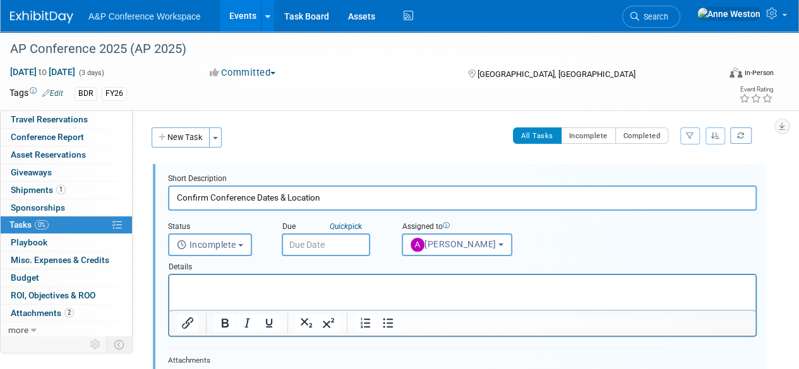
click at [312, 249] on input "text" at bounding box center [326, 245] width 88 height 23
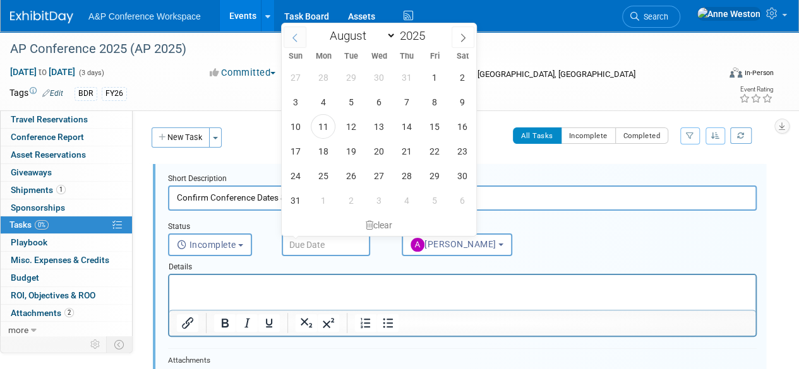
click at [291, 32] on span at bounding box center [294, 37] width 23 height 21
select select "3"
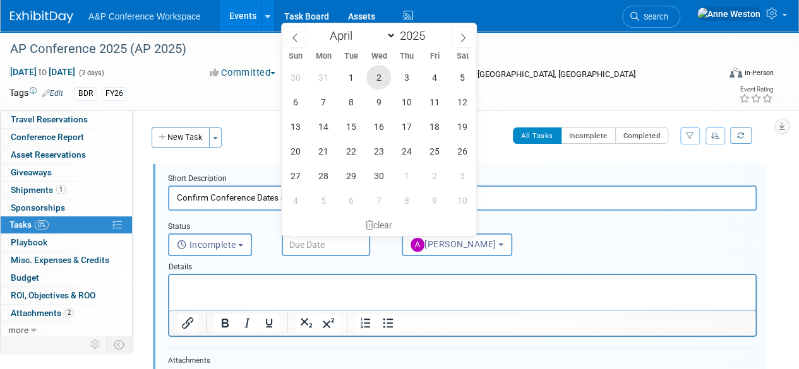
click at [383, 76] on span "2" at bounding box center [378, 77] width 25 height 25
type input "Apr 2, 2025"
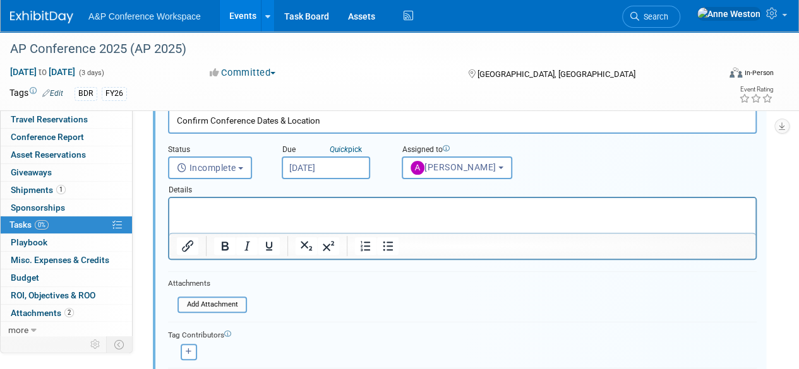
scroll to position [189, 0]
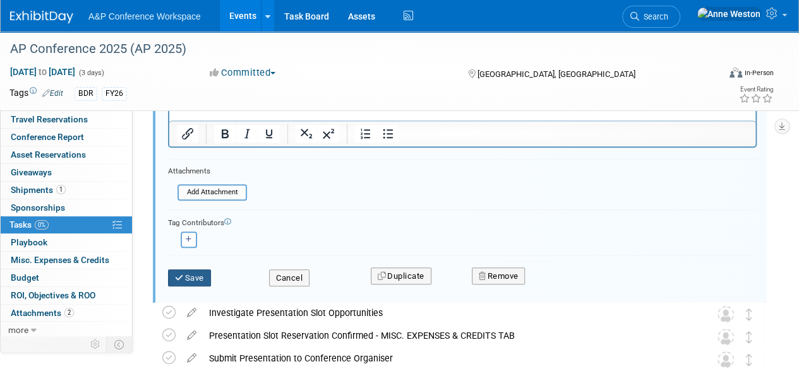
click at [191, 277] on button "Save" at bounding box center [189, 279] width 43 height 18
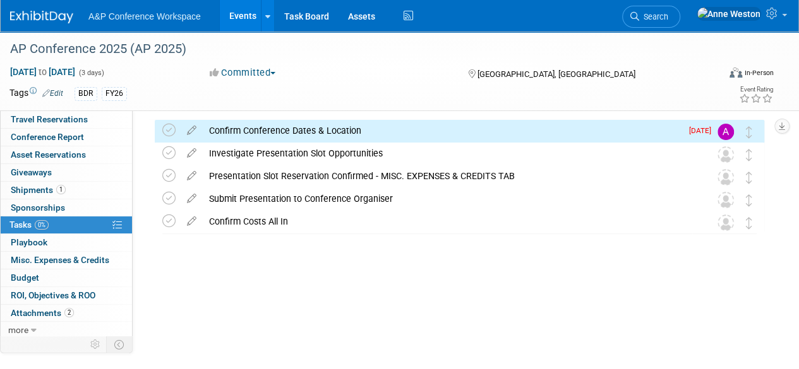
scroll to position [0, 0]
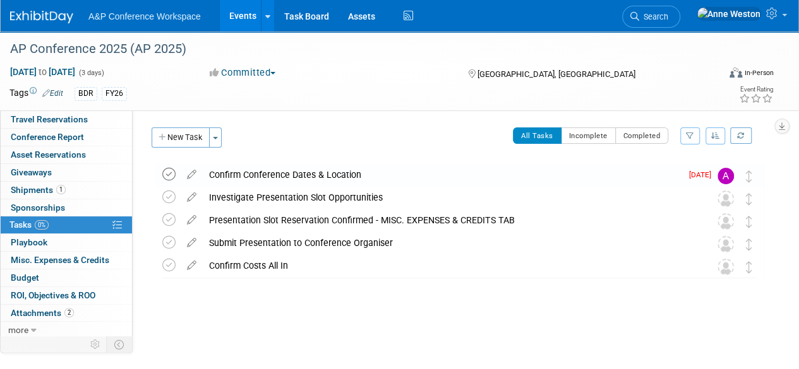
click at [172, 179] on icon at bounding box center [168, 174] width 13 height 13
click at [191, 196] on icon at bounding box center [192, 195] width 22 height 16
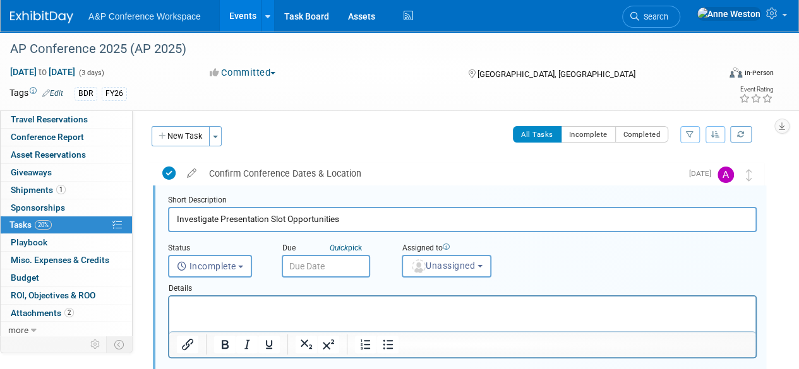
scroll to position [1, 0]
click at [217, 133] on button "Toggle Dropdown" at bounding box center [215, 136] width 13 height 20
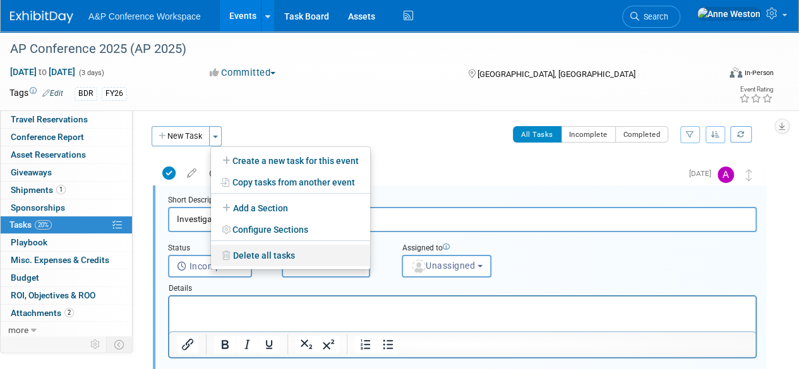
click at [246, 251] on link "Delete all tasks" at bounding box center [290, 255] width 159 height 21
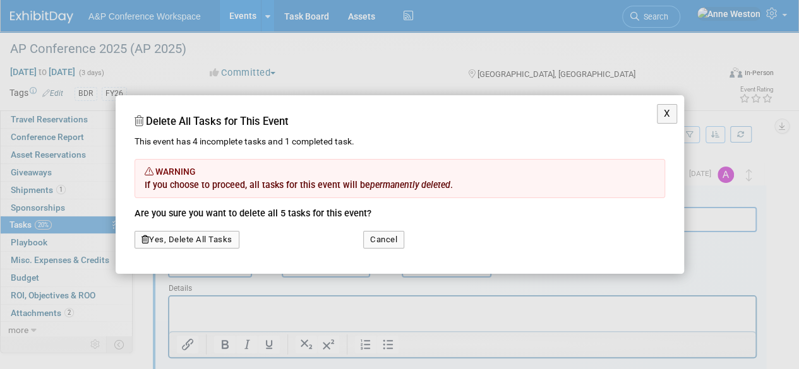
click at [206, 246] on button "Yes, Delete All Tasks" at bounding box center [186, 240] width 105 height 18
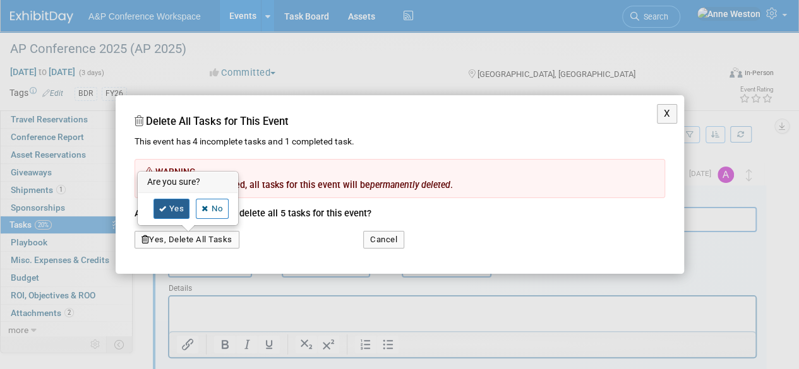
click at [175, 208] on link "Yes" at bounding box center [171, 209] width 37 height 20
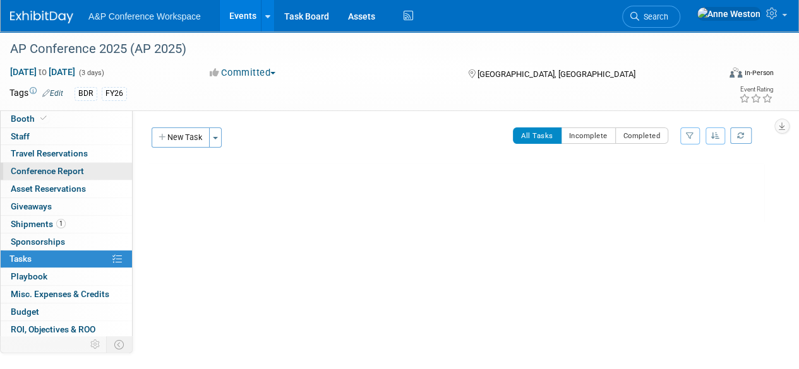
scroll to position [0, 0]
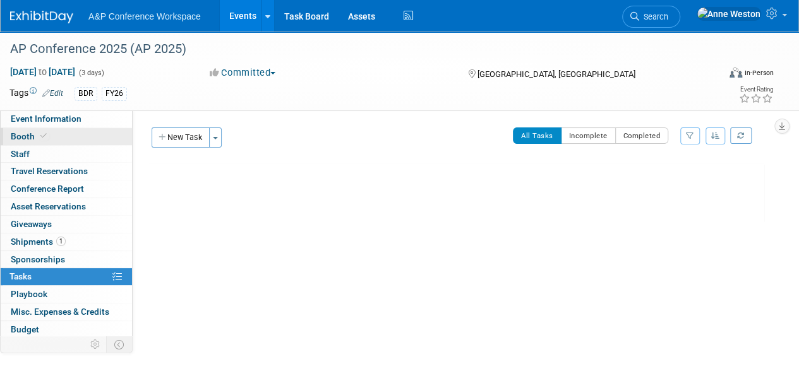
click at [52, 130] on link "Booth" at bounding box center [66, 136] width 131 height 17
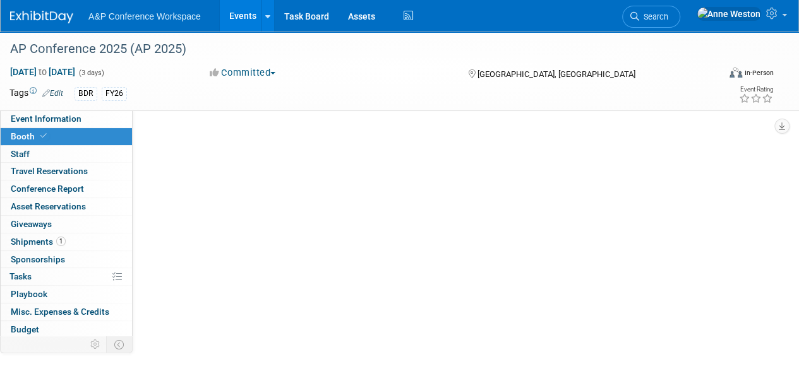
select select "CLDC - Digital/BDR"
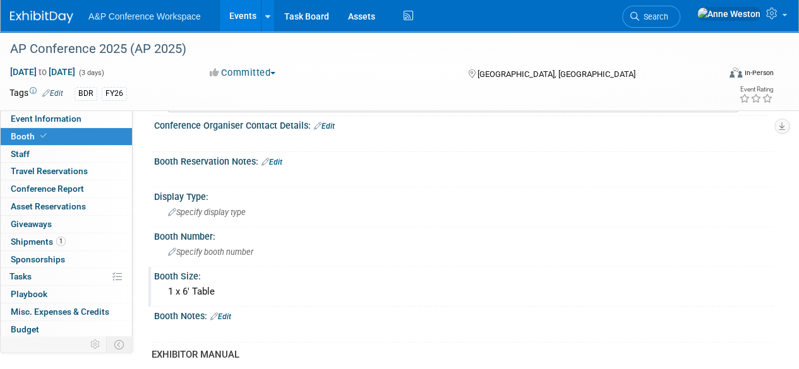
scroll to position [189, 0]
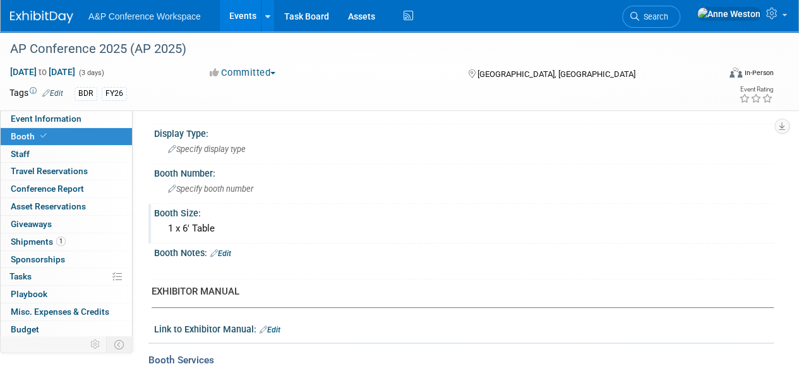
click at [250, 230] on div "1 x 6' Table" at bounding box center [463, 229] width 600 height 20
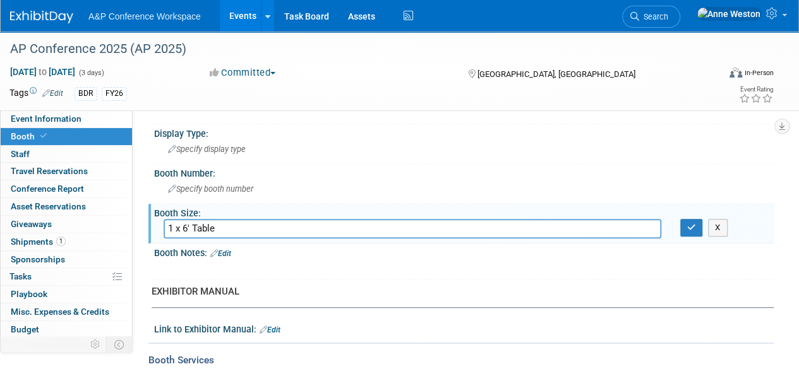
drag, startPoint x: 227, startPoint y: 227, endPoint x: 140, endPoint y: 235, distance: 87.6
click at [140, 235] on div "Event Information Event Info Booth Booth 0 Staff 0 Staff 0 Travel Reservations …" at bounding box center [399, 366] width 799 height 1049
drag, startPoint x: 694, startPoint y: 222, endPoint x: 688, endPoint y: 223, distance: 6.6
click at [694, 223] on icon "button" at bounding box center [691, 227] width 9 height 8
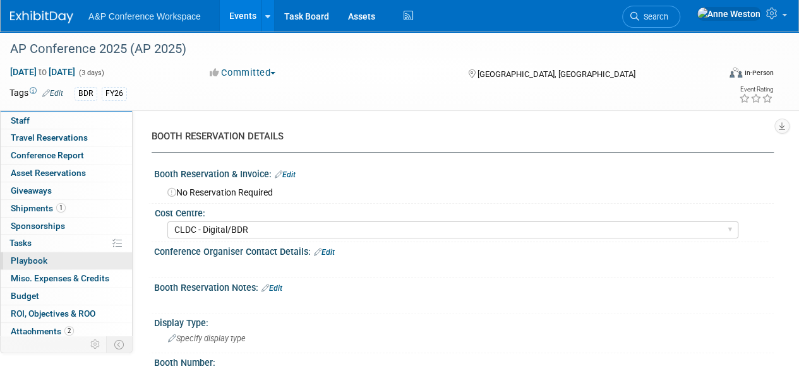
scroll to position [52, 0]
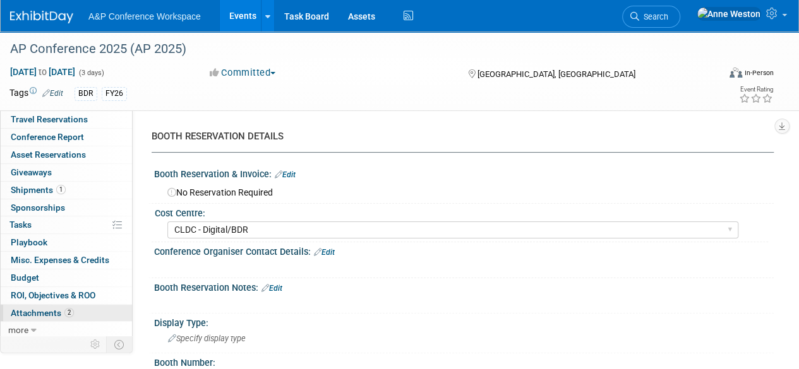
click at [65, 308] on span "2" at bounding box center [68, 312] width 9 height 9
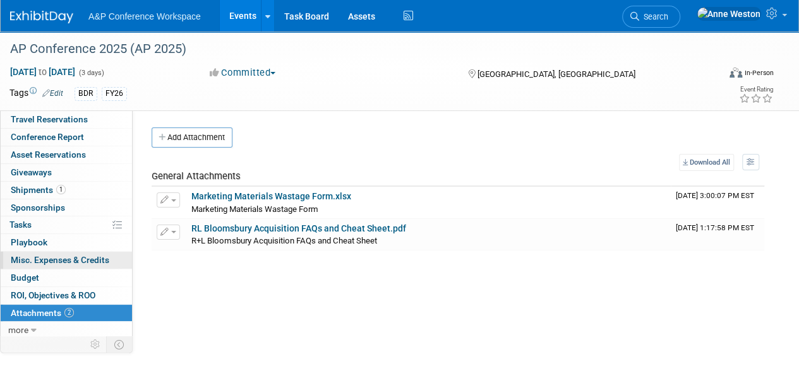
scroll to position [0, 0]
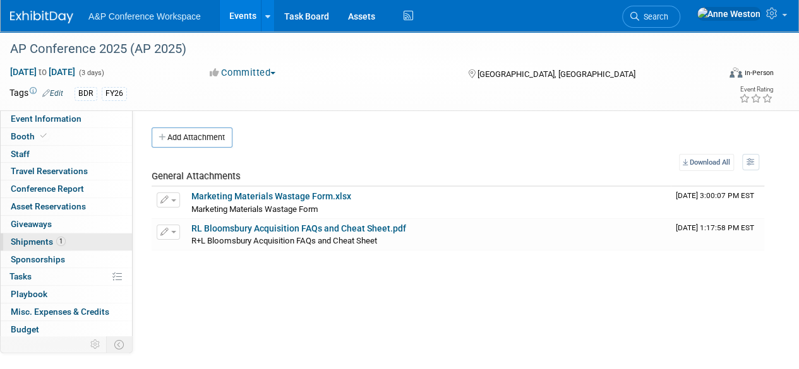
click at [74, 238] on link "1 Shipments 1" at bounding box center [66, 242] width 131 height 17
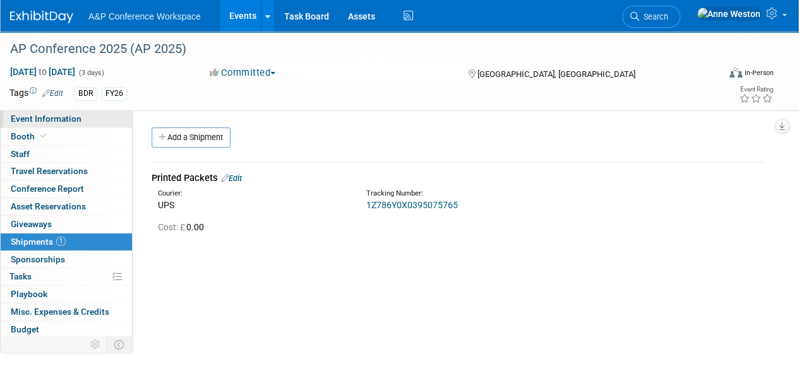
click at [76, 119] on span "Event Information" at bounding box center [46, 119] width 71 height 10
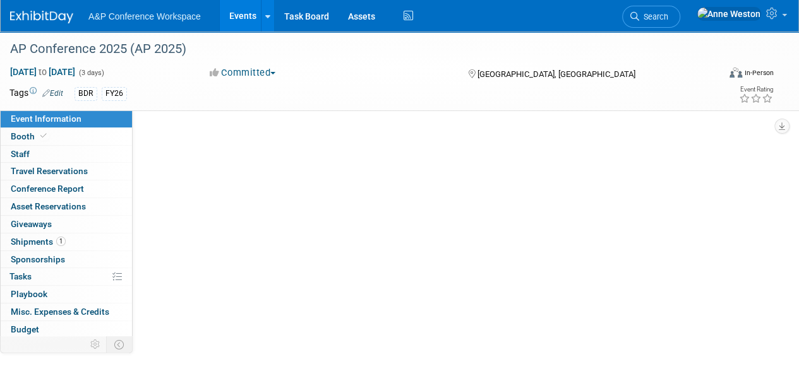
select select "Annual"
select select "Level 3"
select select "Presentation Slot"
select select "Schools"
select select "Bloomsbury Digital Resources"
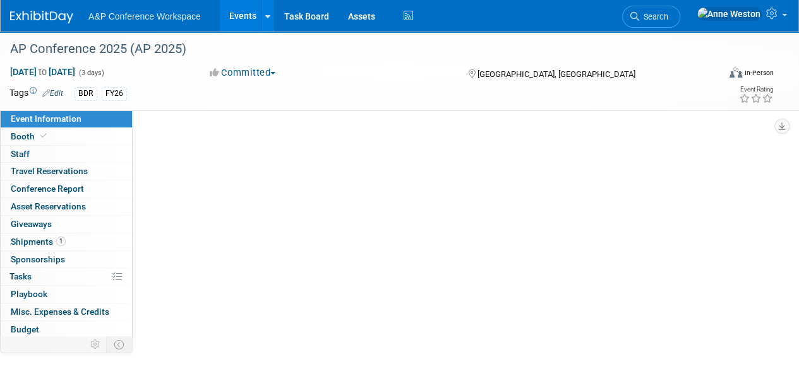
select select "[PERSON_NAME]"
select select "BDR Product Awareness and Trial Generation​"
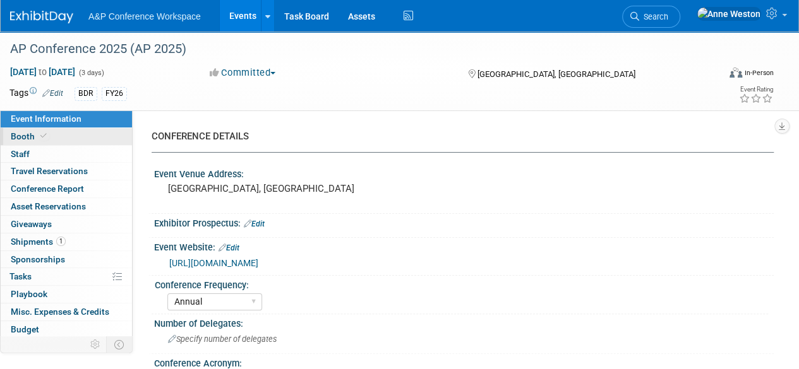
click at [67, 132] on link "Booth" at bounding box center [66, 136] width 131 height 17
select select "CLDC - Digital/BDR"
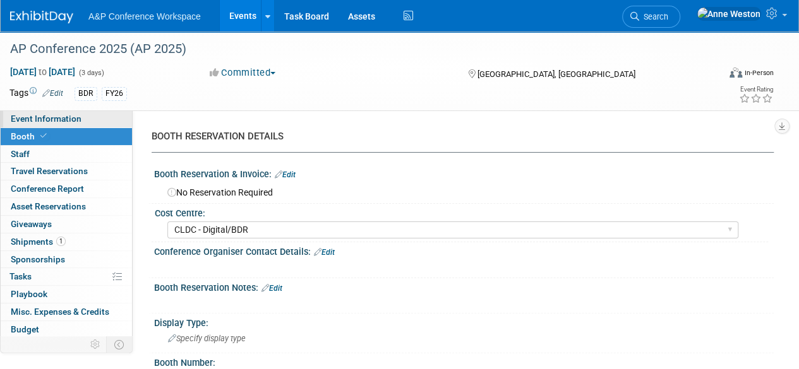
click at [68, 124] on link "Event Information" at bounding box center [66, 118] width 131 height 17
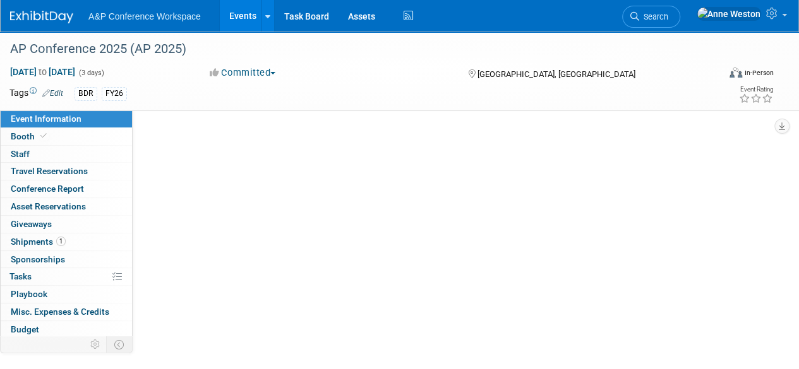
select select "Annual"
select select "Level 3"
select select "Presentation Slot"
select select "Schools"
select select "Bloomsbury Digital Resources"
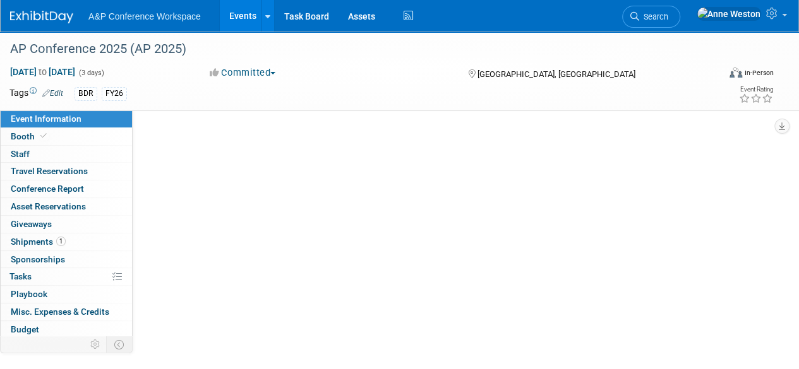
select select "[PERSON_NAME]"
select select "BDR Product Awareness and Trial Generation​"
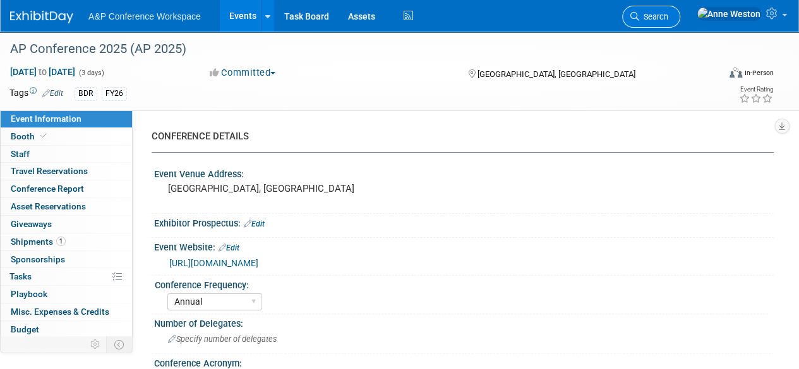
click at [668, 20] on span "Search" at bounding box center [653, 16] width 29 height 9
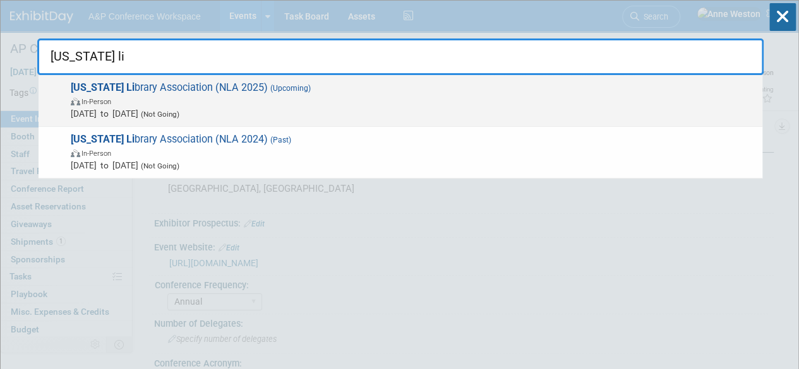
type input "Nevada li"
click at [157, 102] on span "In-Person" at bounding box center [413, 101] width 685 height 13
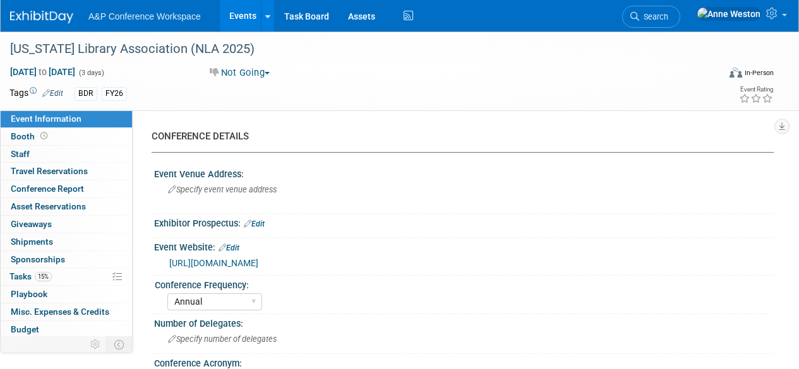
select select "Annual"
select select "Level 2"
select select "In-Person Booth"
select select "Schools"
select select "Bloomsbury Digital Resources"
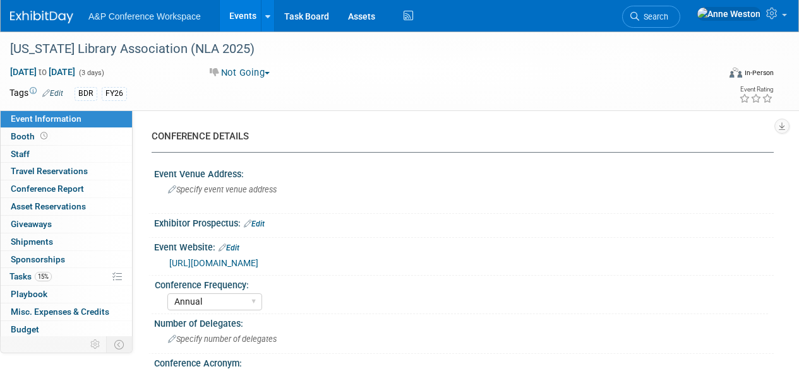
select select "[PERSON_NAME]"
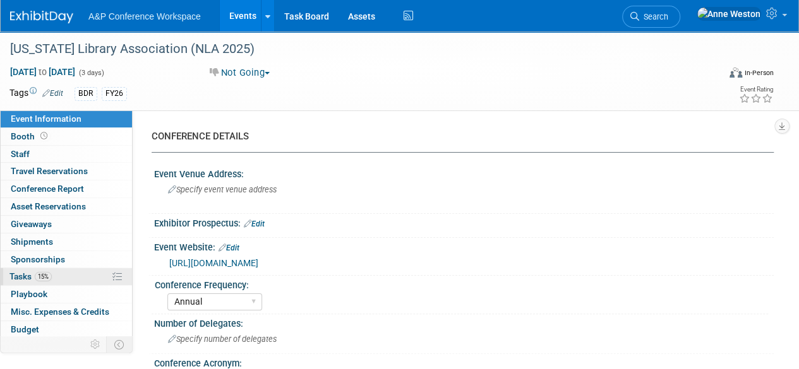
click at [36, 277] on span "15%" at bounding box center [43, 276] width 17 height 9
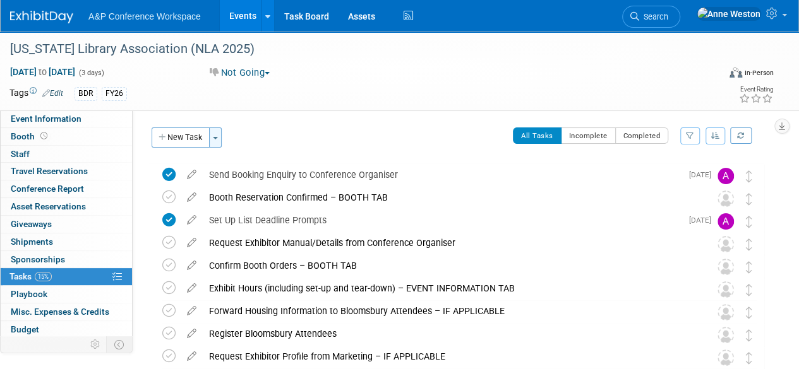
click at [217, 138] on span "button" at bounding box center [215, 138] width 5 height 3
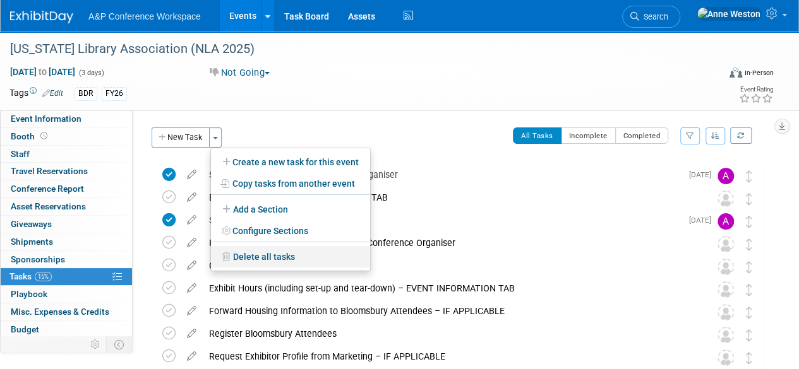
click at [235, 256] on link "Delete all tasks" at bounding box center [290, 256] width 159 height 21
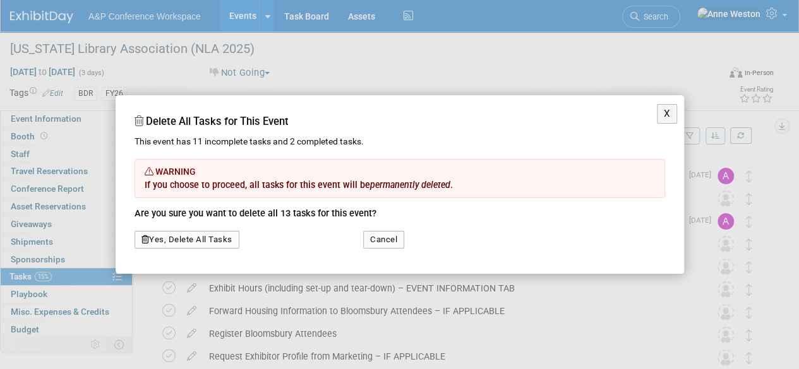
click at [220, 241] on button "Yes, Delete All Tasks" at bounding box center [186, 240] width 105 height 18
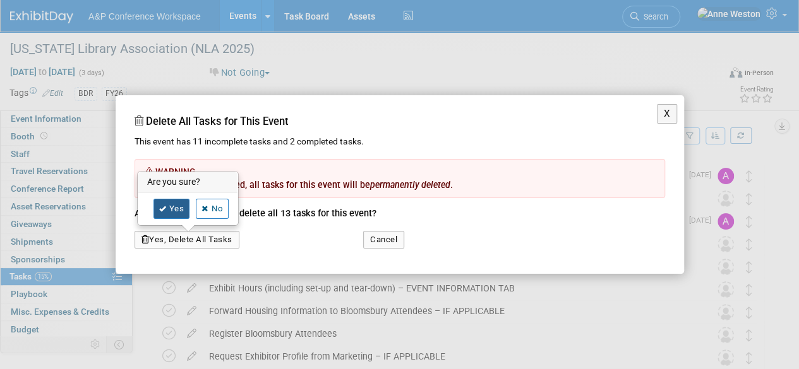
click at [162, 203] on link "Yes" at bounding box center [171, 209] width 37 height 20
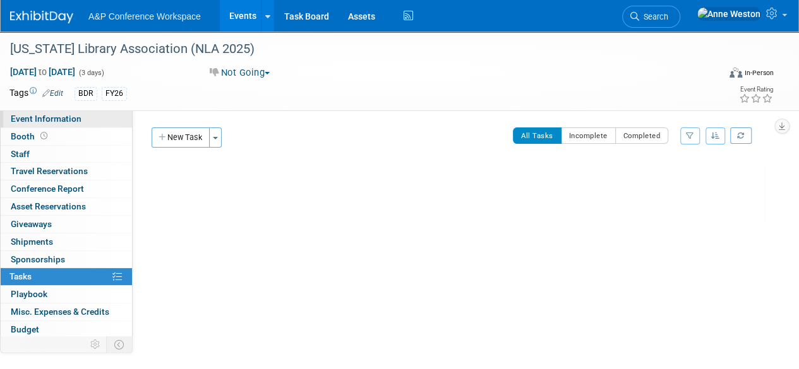
click at [72, 118] on span "Event Information" at bounding box center [46, 119] width 71 height 10
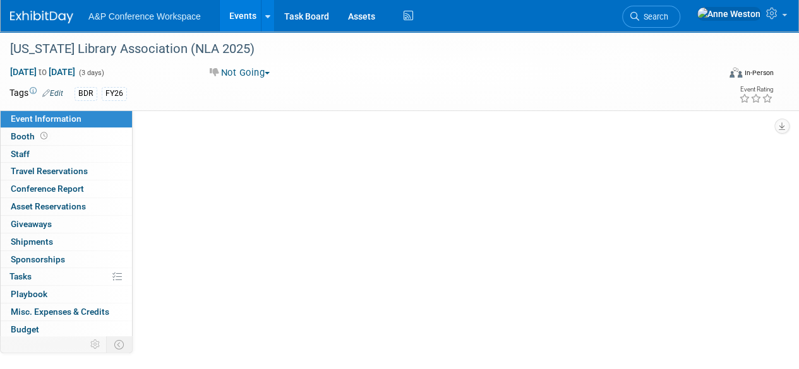
select select "Annual"
select select "Level 2"
select select "In-Person Booth"
select select "Schools"
select select "Bloomsbury Digital Resources"
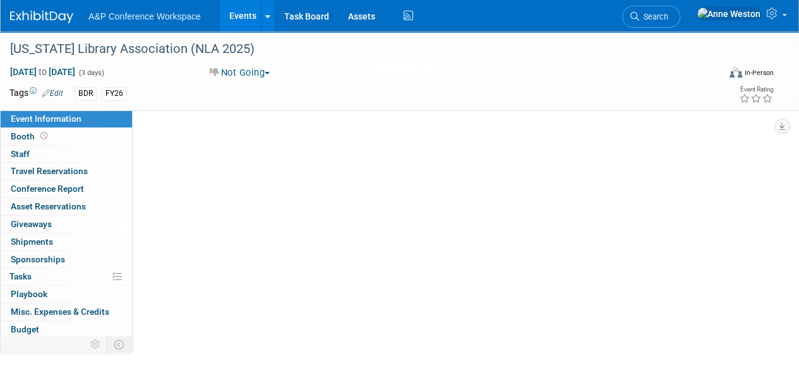
select select "[PERSON_NAME]"
